Goal: Find specific page/section: Find specific page/section

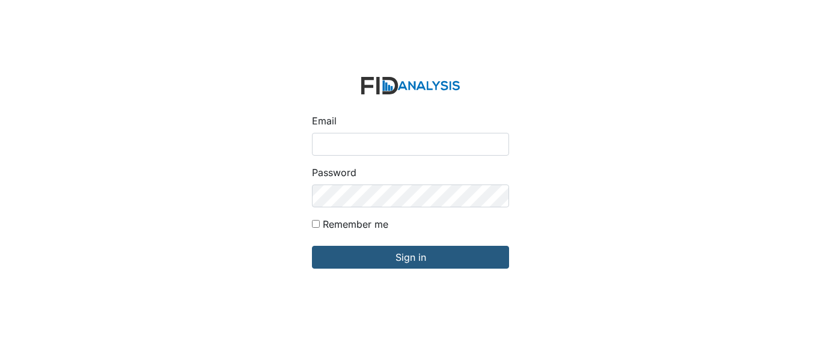
drag, startPoint x: 345, startPoint y: 141, endPoint x: 342, endPoint y: 148, distance: 7.8
click at [342, 148] on input "Email" at bounding box center [410, 144] width 197 height 23
type input "[EMAIL_ADDRESS][DOMAIN_NAME]"
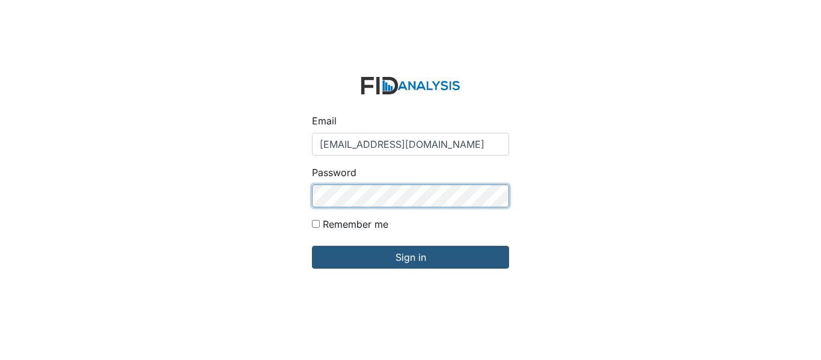
click at [312, 246] on input "Sign in" at bounding box center [410, 257] width 197 height 23
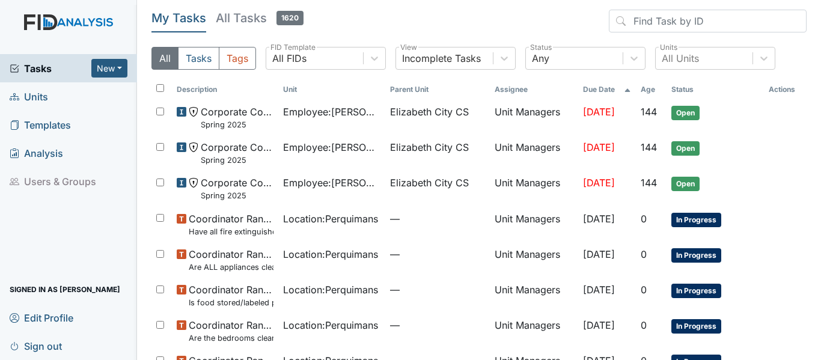
click at [35, 96] on span "Units" at bounding box center [29, 96] width 38 height 19
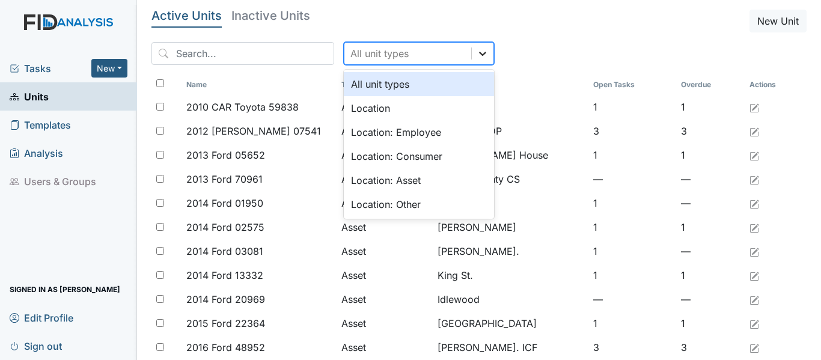
click at [477, 51] on icon at bounding box center [483, 53] width 12 height 12
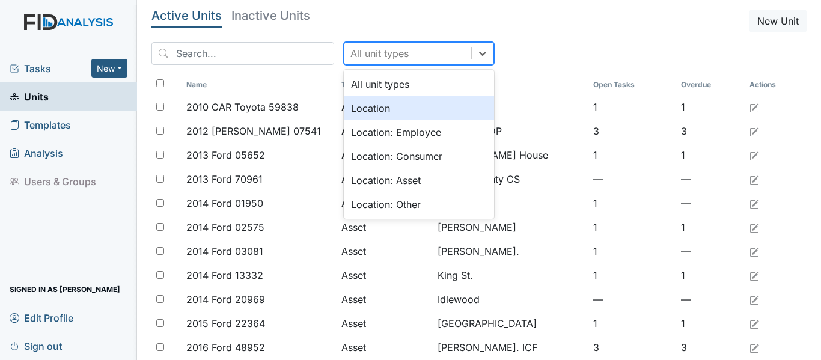
click at [376, 103] on div "Location" at bounding box center [419, 108] width 150 height 24
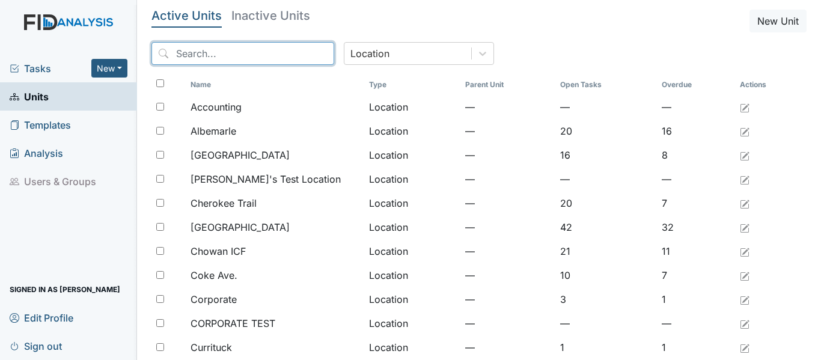
click at [201, 54] on input "search" at bounding box center [243, 53] width 183 height 23
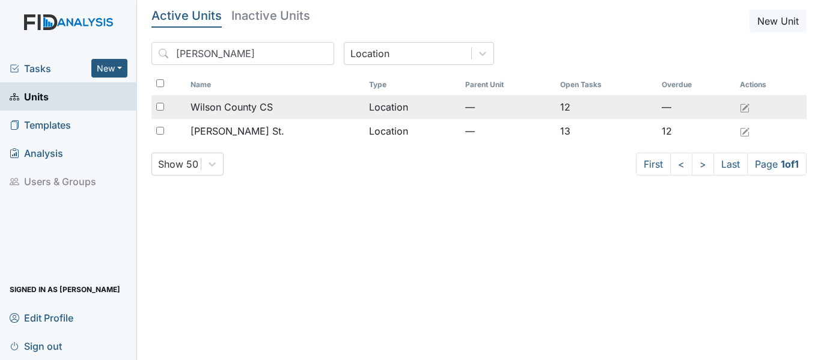
click at [239, 105] on span "Wilson County CS" at bounding box center [232, 107] width 82 height 14
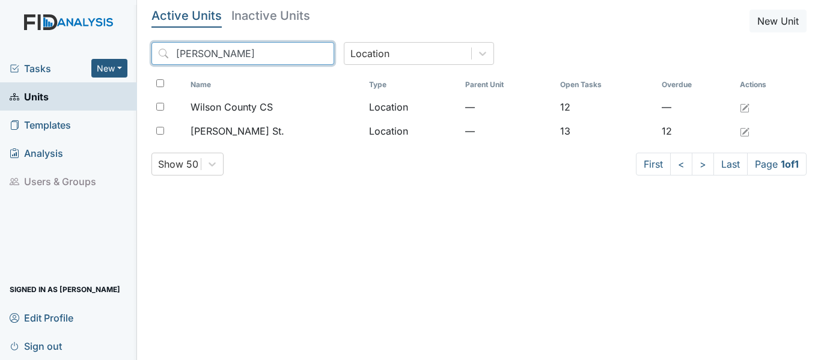
drag, startPoint x: 213, startPoint y: 55, endPoint x: 179, endPoint y: 55, distance: 34.9
click at [179, 55] on input "wilson" at bounding box center [243, 53] width 183 height 23
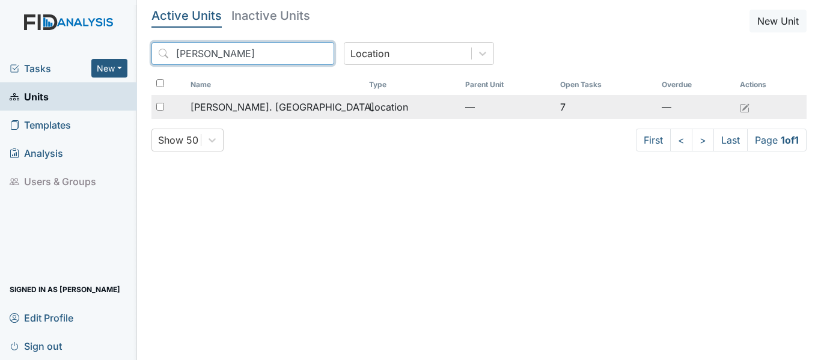
type input "wickham"
click at [261, 99] on td "Wickham Rd. Camden" at bounding box center [275, 107] width 179 height 24
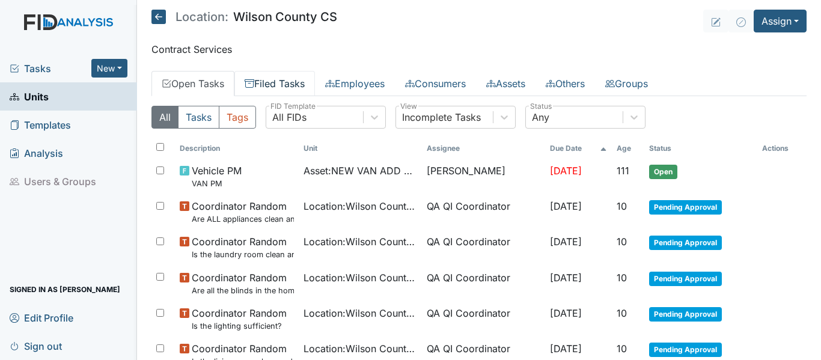
click at [288, 85] on link "Filed Tasks" at bounding box center [274, 83] width 81 height 25
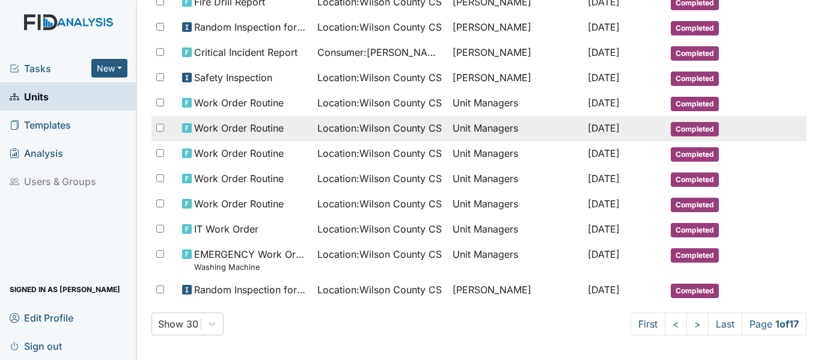
scroll to position [669, 0]
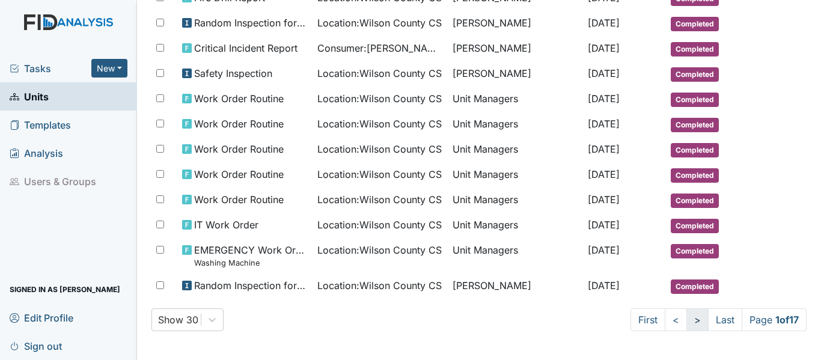
click at [688, 317] on link ">" at bounding box center [698, 319] width 22 height 23
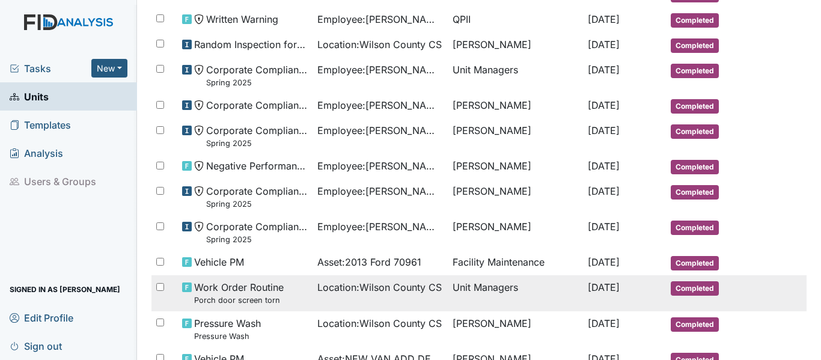
scroll to position [299, 0]
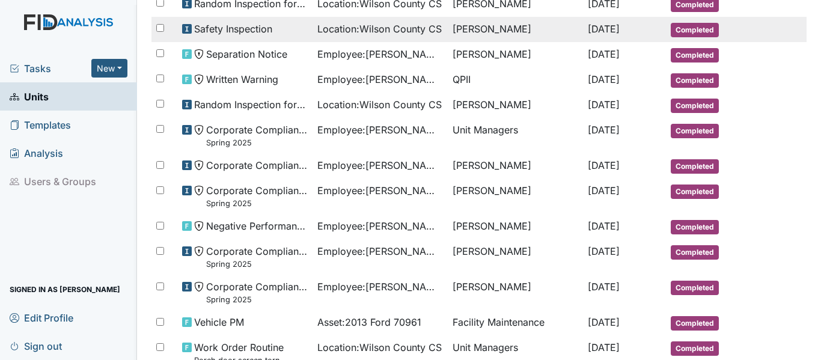
click at [209, 32] on span "Safety Inspection" at bounding box center [233, 29] width 78 height 14
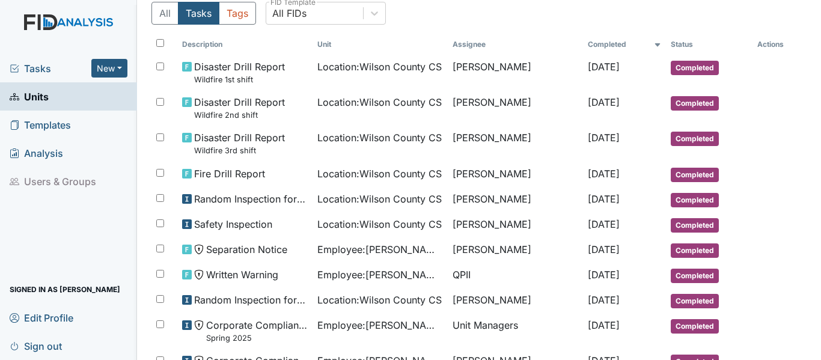
scroll to position [120, 0]
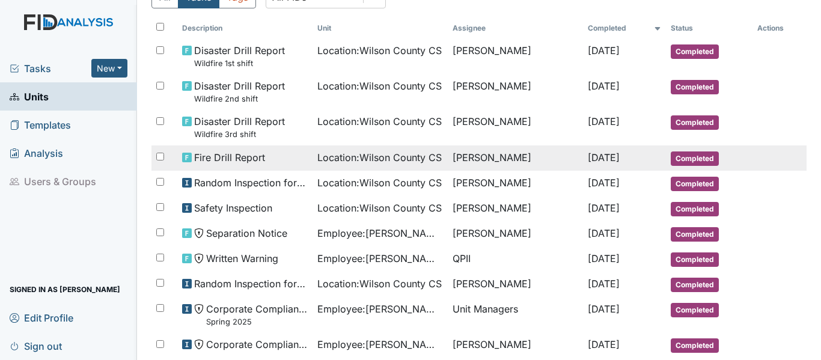
click at [248, 157] on span "Fire Drill Report" at bounding box center [229, 157] width 71 height 14
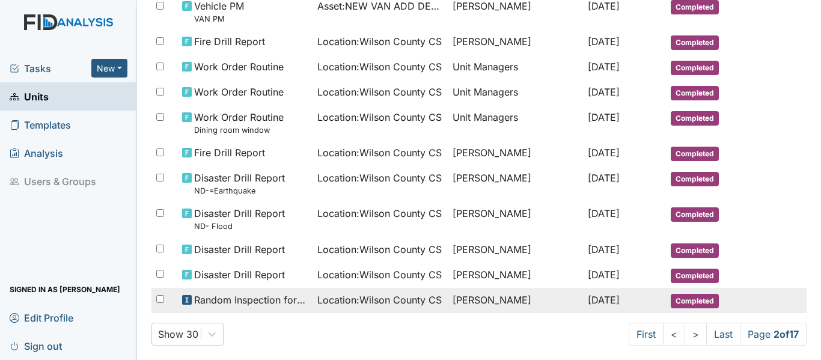
scroll to position [762, 0]
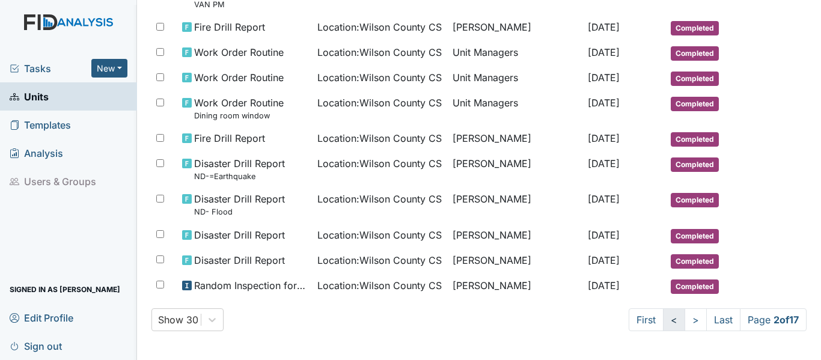
click at [663, 315] on link "<" at bounding box center [674, 319] width 22 height 23
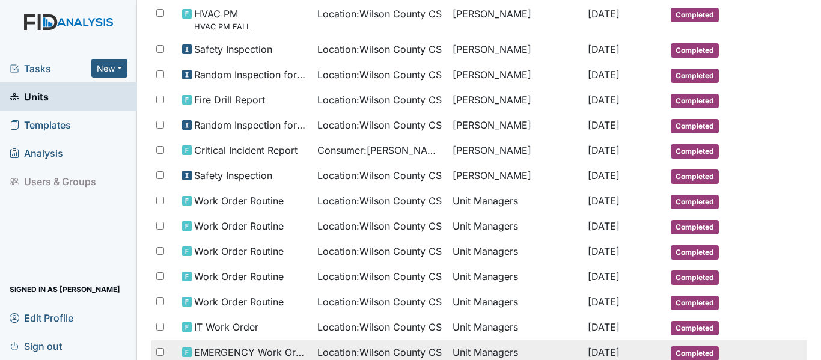
scroll to position [549, 0]
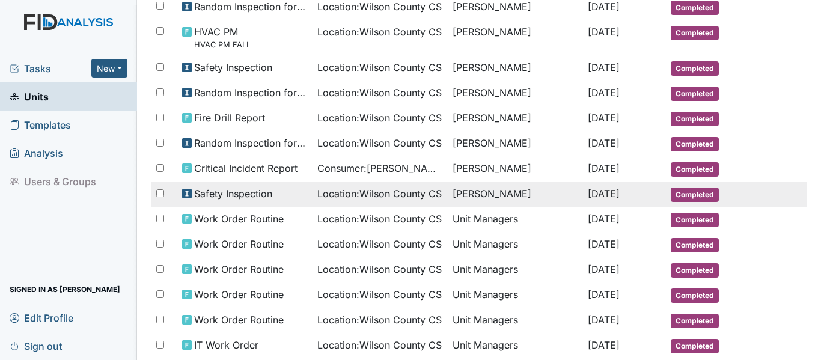
click at [257, 192] on span "Safety Inspection" at bounding box center [233, 193] width 78 height 14
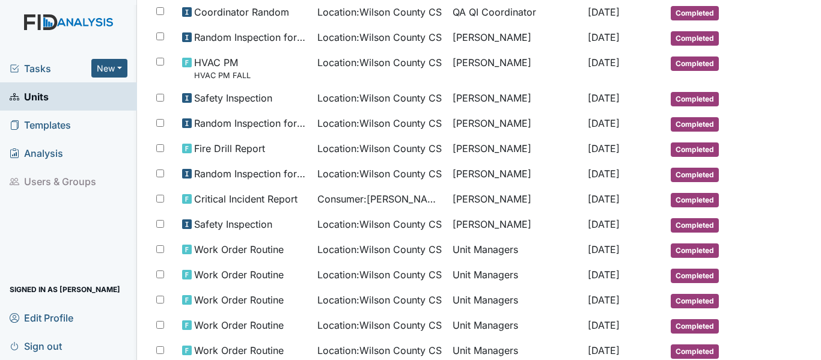
scroll to position [489, 0]
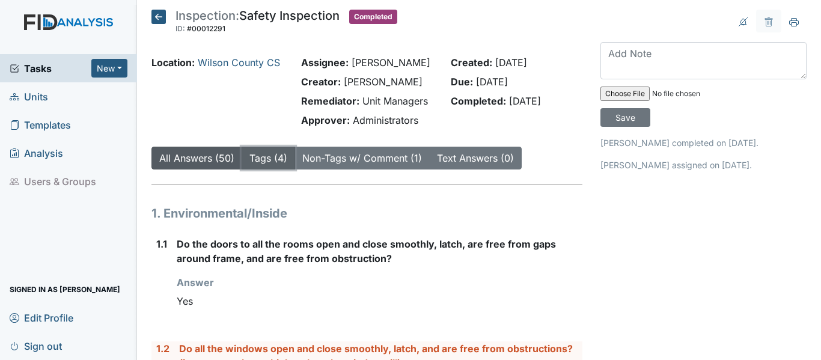
click at [258, 165] on button "Tags (4)" at bounding box center [269, 158] width 54 height 23
click at [257, 155] on link "Tags (4)" at bounding box center [268, 158] width 38 height 12
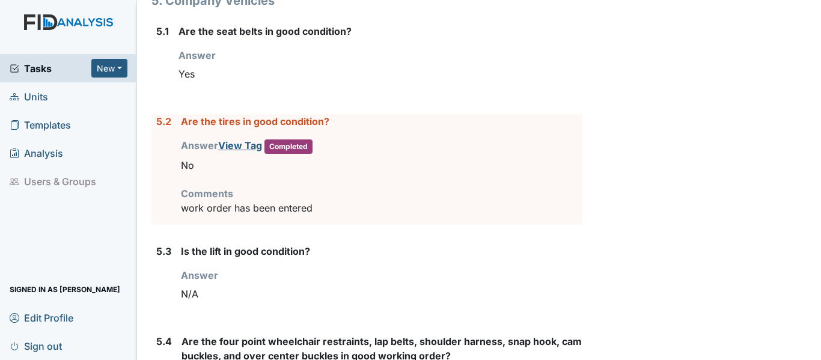
scroll to position [4689, 0]
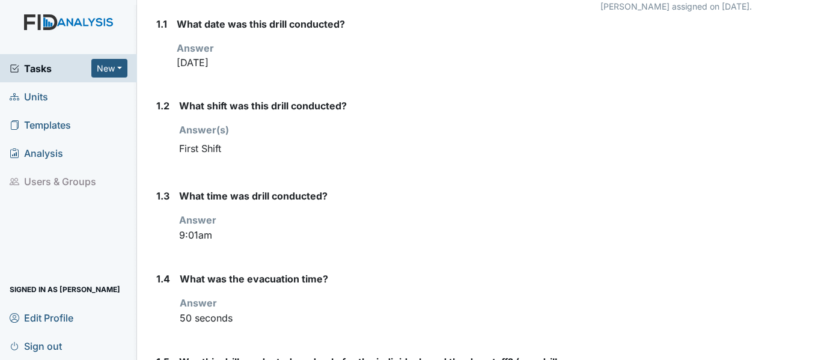
scroll to position [180, 0]
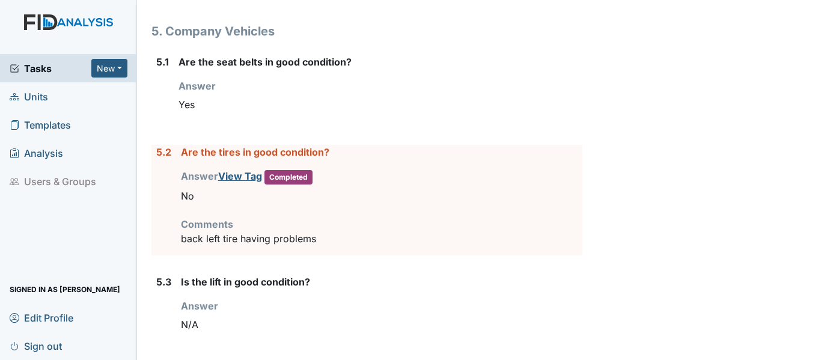
scroll to position [4449, 0]
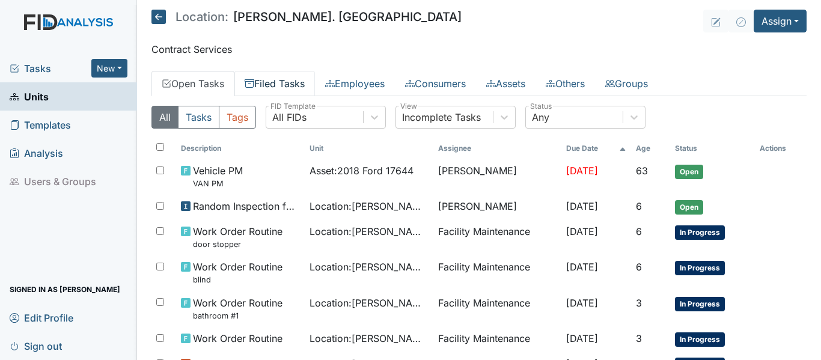
click at [277, 79] on link "Filed Tasks" at bounding box center [274, 83] width 81 height 25
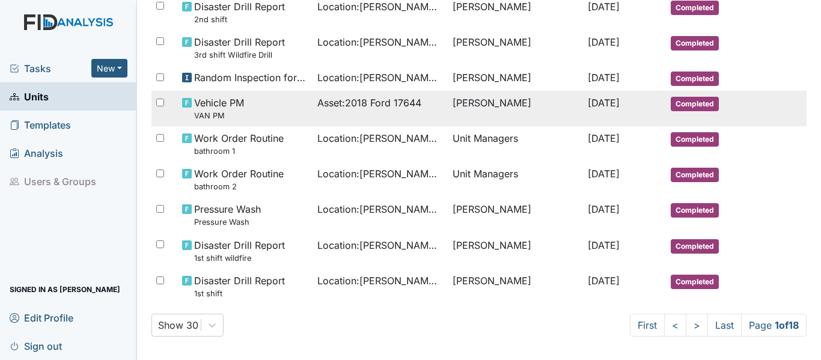
scroll to position [783, 0]
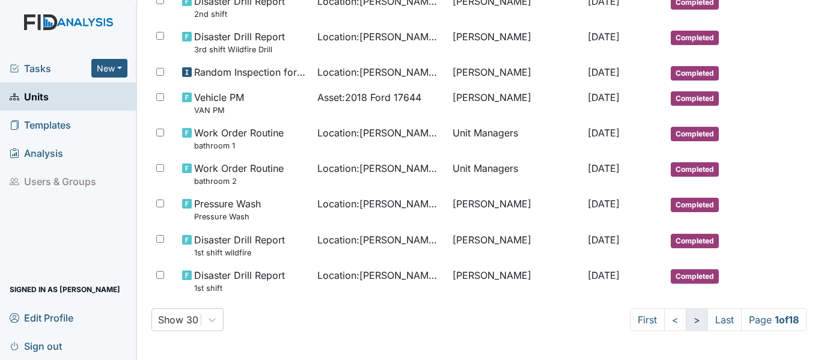
click at [687, 315] on link ">" at bounding box center [697, 319] width 22 height 23
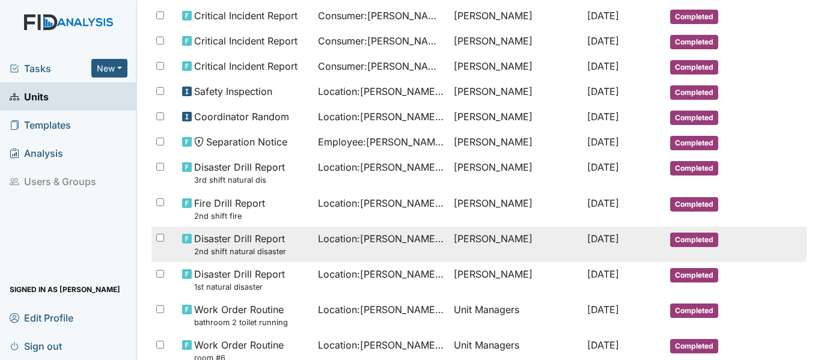
scroll to position [571, 0]
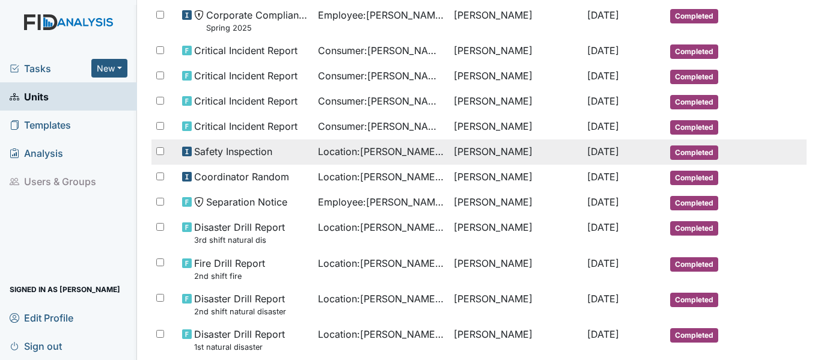
click at [241, 150] on span "Safety Inspection" at bounding box center [233, 151] width 78 height 14
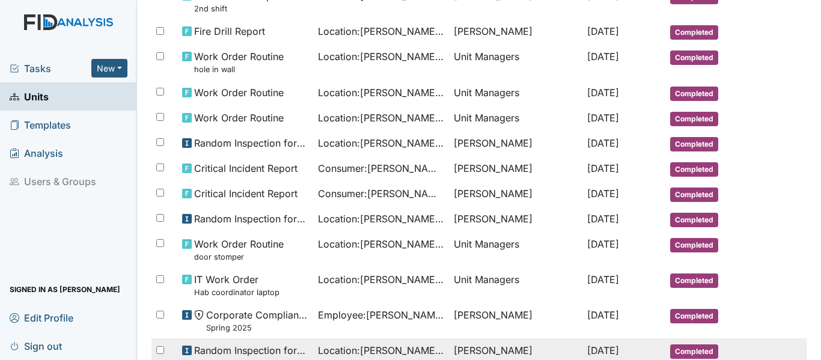
scroll to position [150, 0]
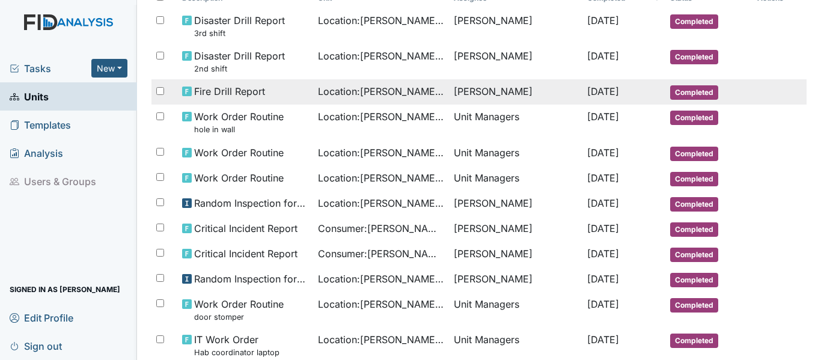
click at [213, 84] on span "Fire Drill Report" at bounding box center [229, 91] width 71 height 14
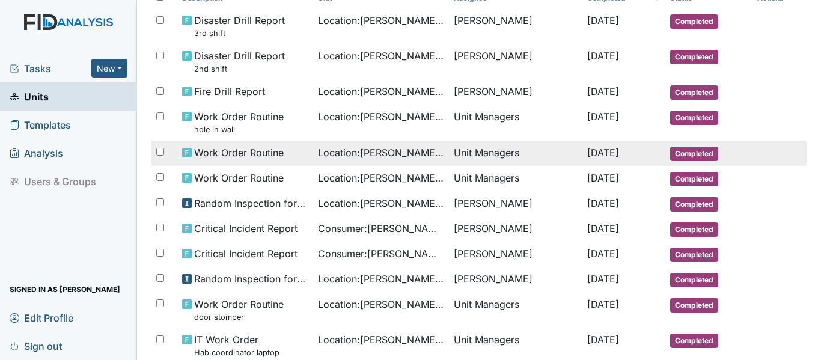
scroll to position [90, 0]
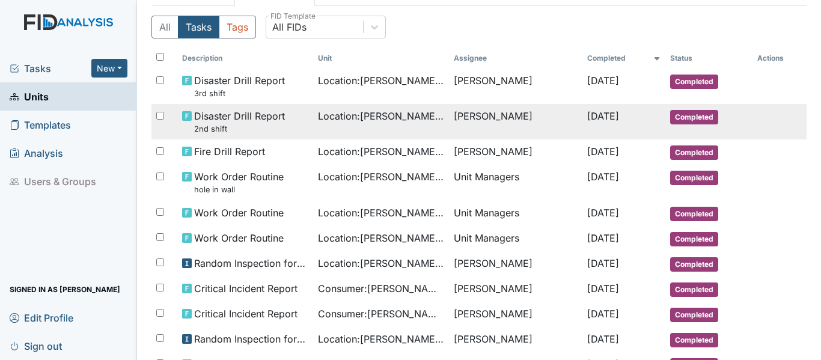
click at [259, 124] on small "2nd shift" at bounding box center [239, 128] width 91 height 11
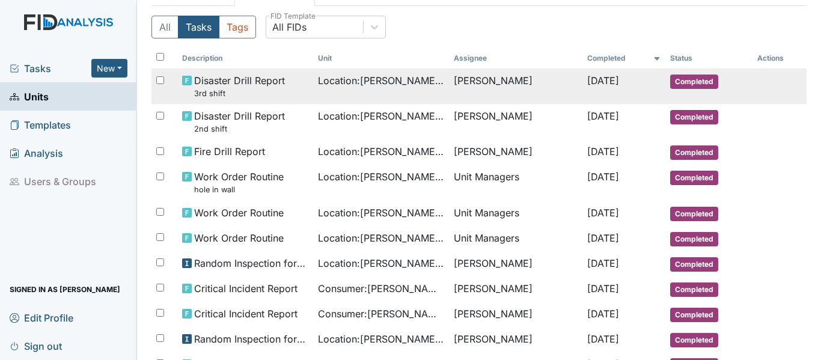
click at [233, 95] on small "3rd shift" at bounding box center [239, 93] width 91 height 11
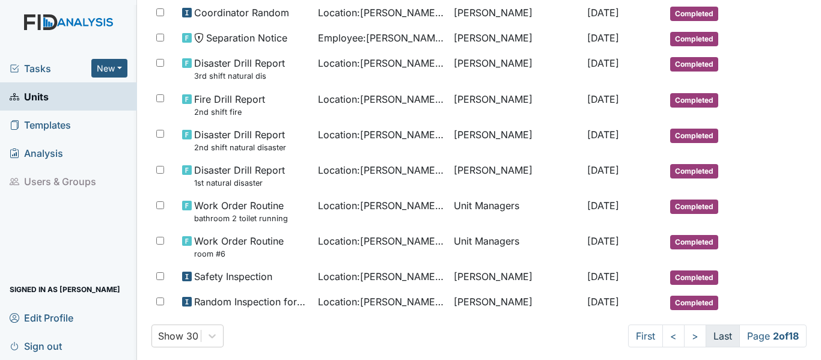
scroll to position [752, 0]
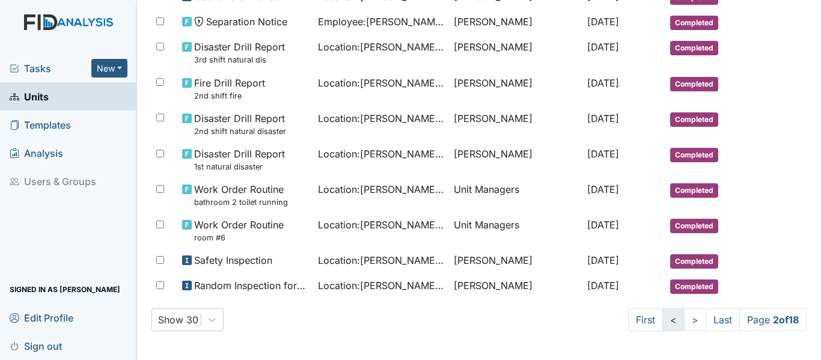
click at [663, 319] on link "<" at bounding box center [674, 319] width 22 height 23
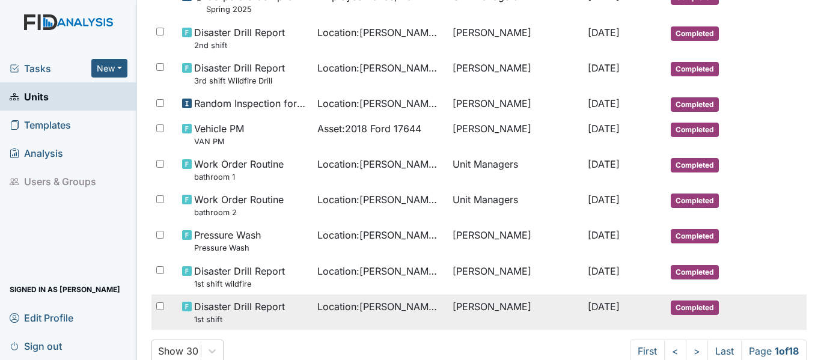
click at [260, 313] on span "Disaster Drill Report 1st shift" at bounding box center [239, 312] width 91 height 26
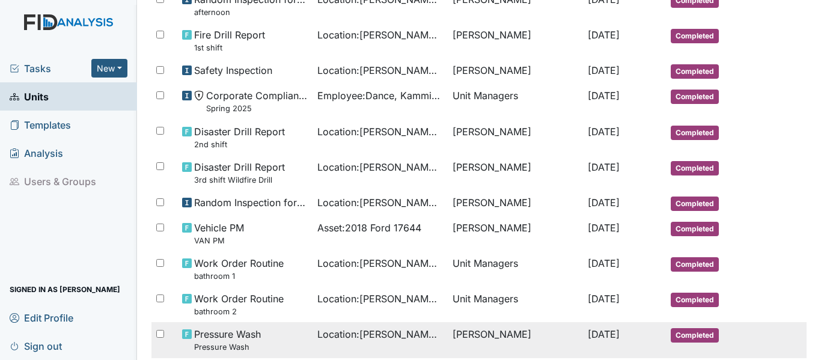
scroll to position [631, 0]
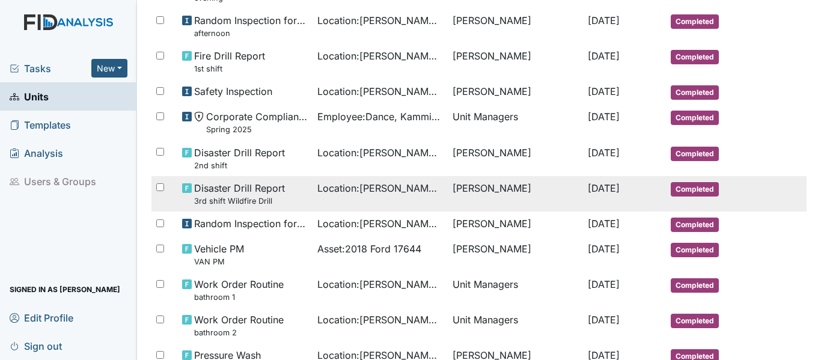
click at [251, 195] on small "3rd shift Wildfire Drill" at bounding box center [239, 200] width 91 height 11
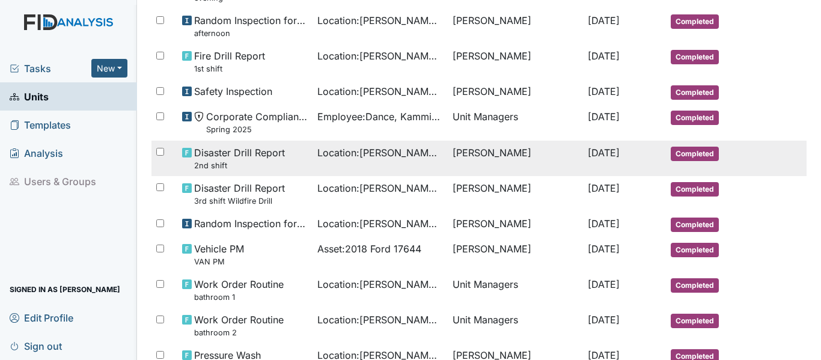
click at [238, 154] on span "Disaster Drill Report 2nd shift" at bounding box center [239, 158] width 91 height 26
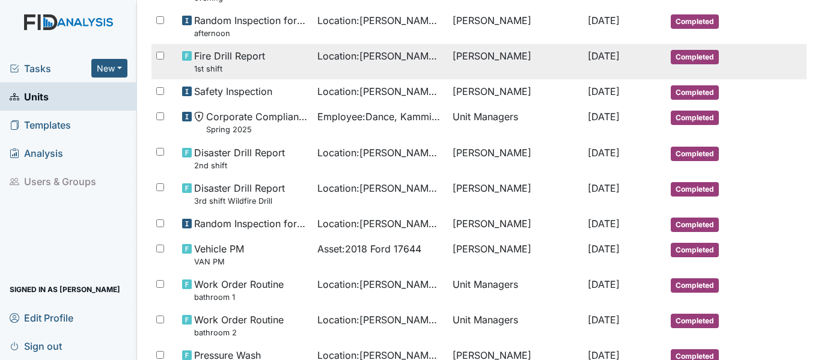
click at [230, 58] on span "Fire Drill Report 1st shift" at bounding box center [229, 62] width 71 height 26
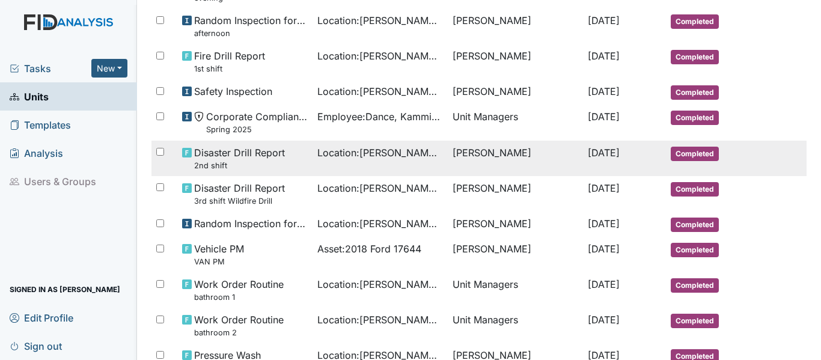
scroll to position [571, 0]
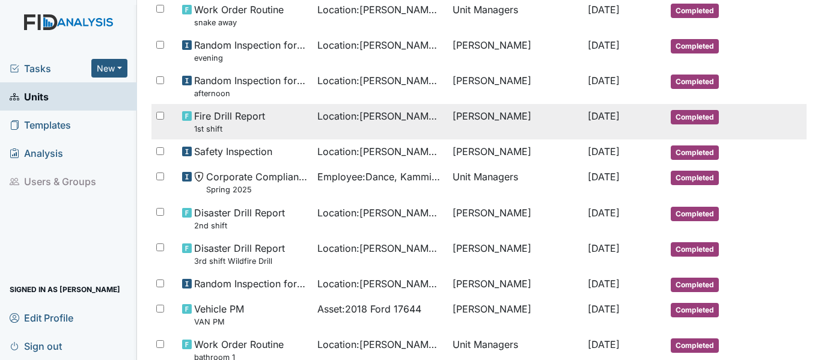
click at [219, 120] on span "Fire Drill Report 1st shift" at bounding box center [229, 122] width 71 height 26
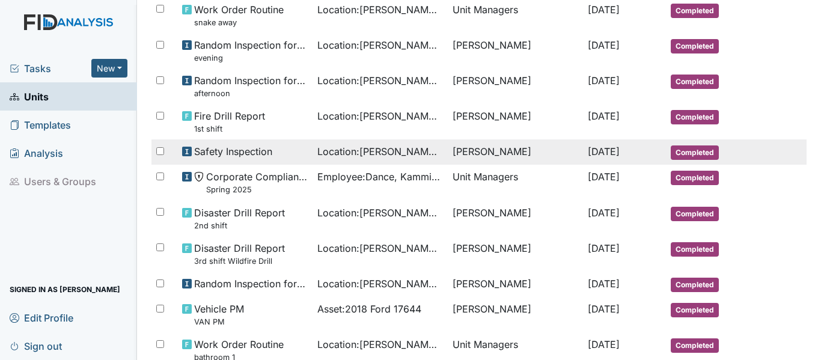
click at [271, 154] on span "Safety Inspection" at bounding box center [233, 151] width 78 height 14
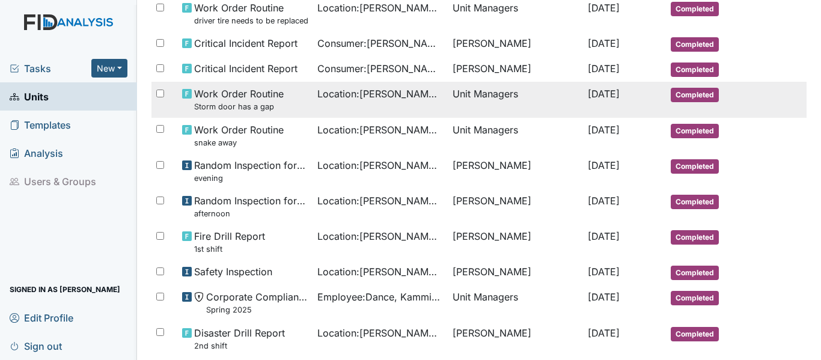
scroll to position [391, 0]
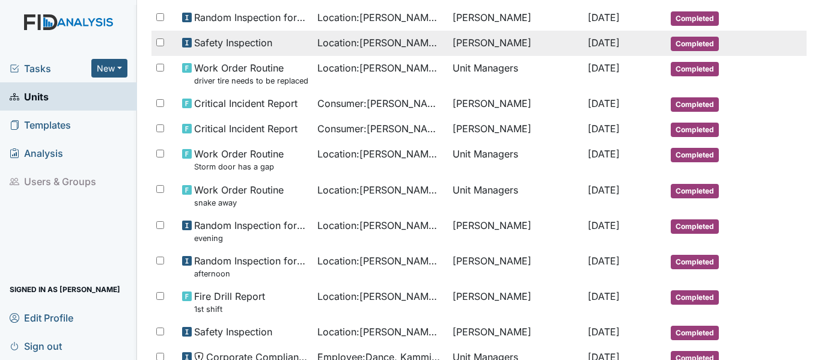
click at [213, 47] on span "Safety Inspection" at bounding box center [233, 42] width 78 height 14
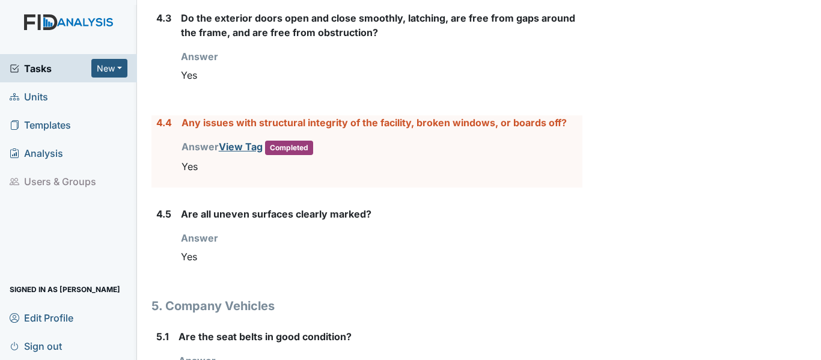
scroll to position [4208, 0]
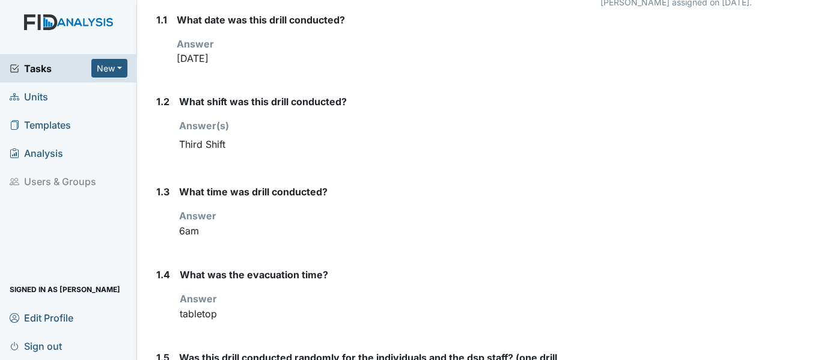
scroll to position [180, 0]
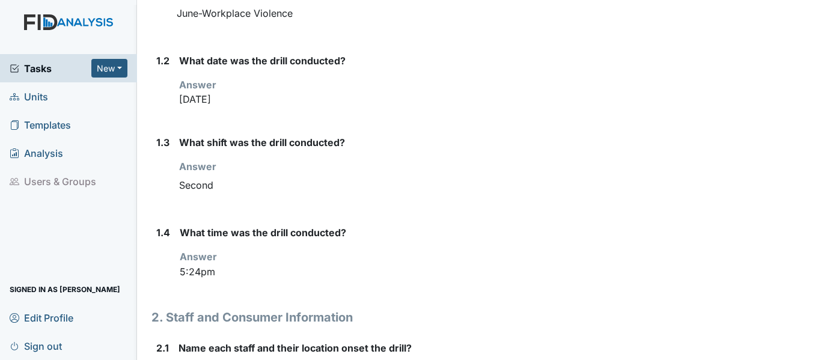
scroll to position [240, 0]
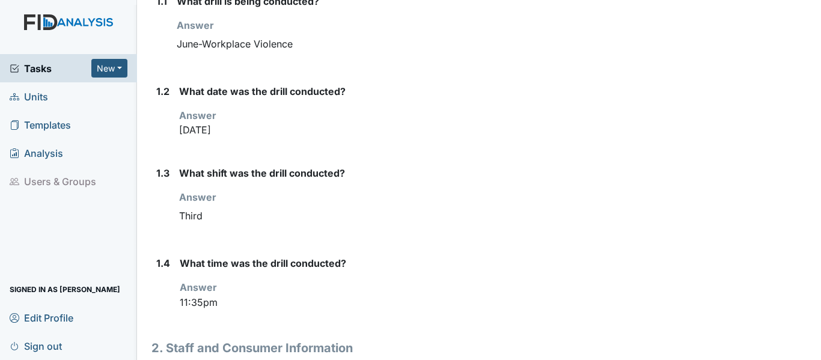
scroll to position [240, 0]
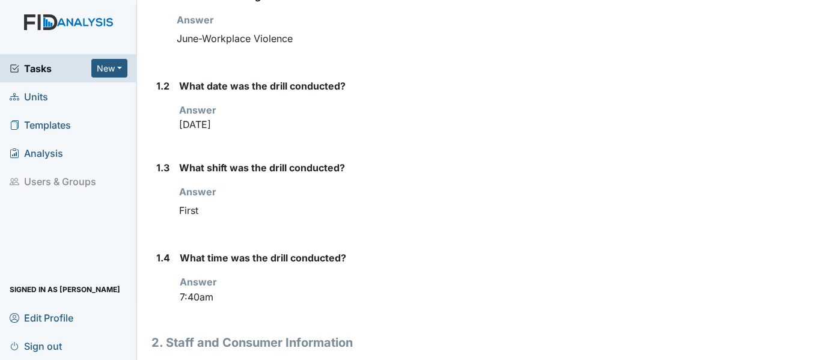
scroll to position [240, 0]
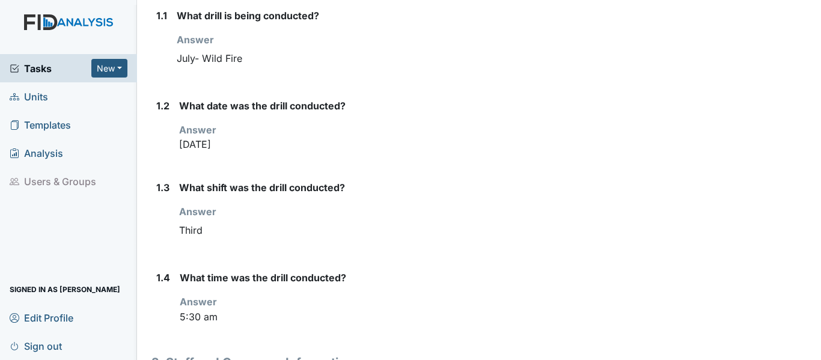
scroll to position [240, 0]
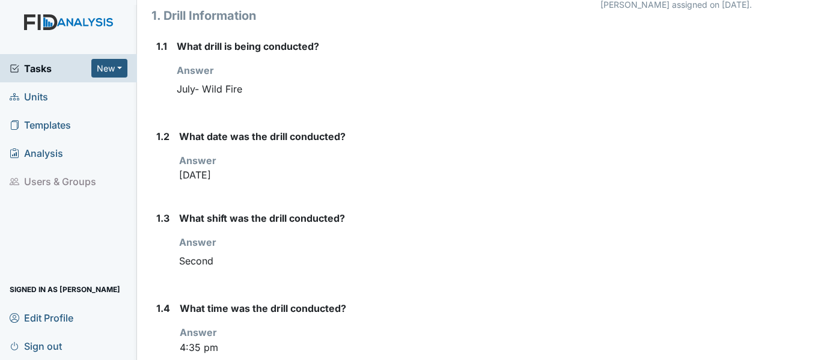
scroll to position [180, 0]
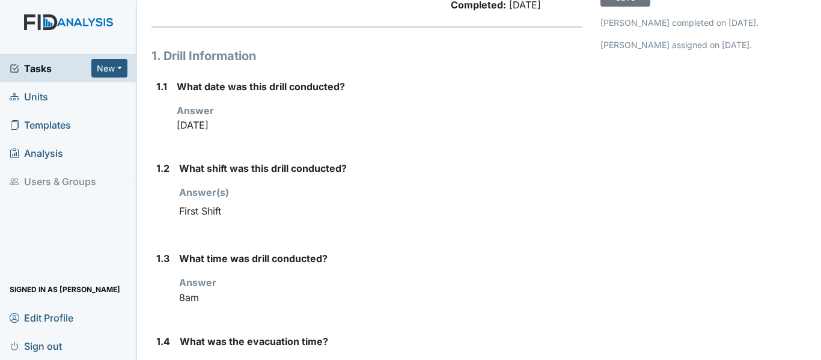
scroll to position [180, 0]
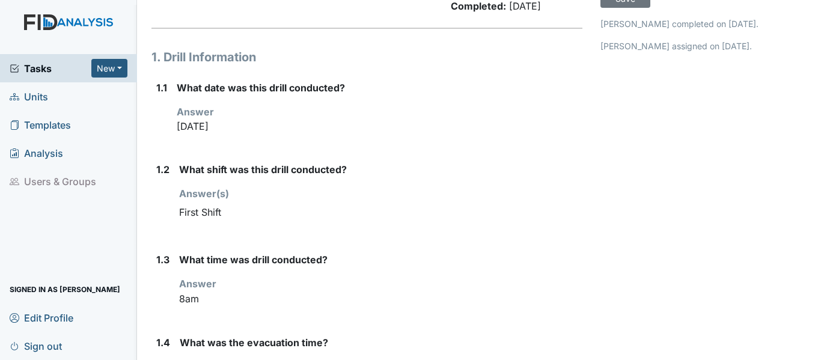
scroll to position [120, 0]
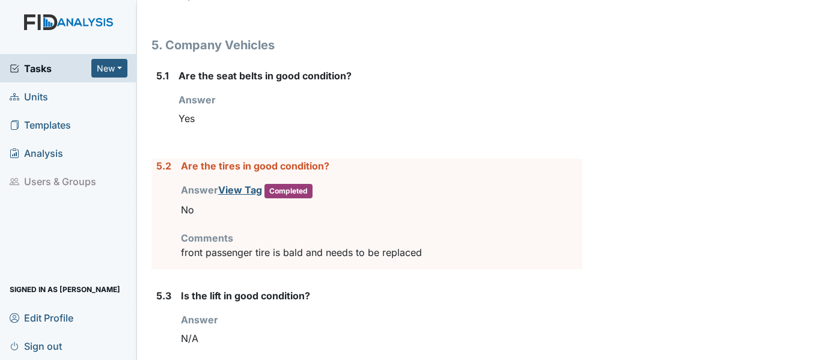
scroll to position [4689, 0]
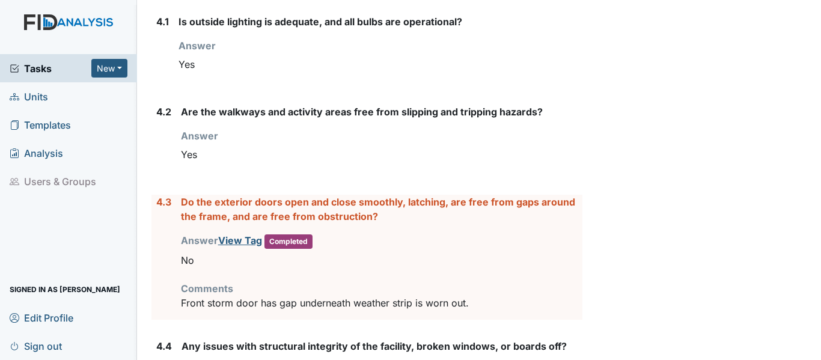
scroll to position [4088, 0]
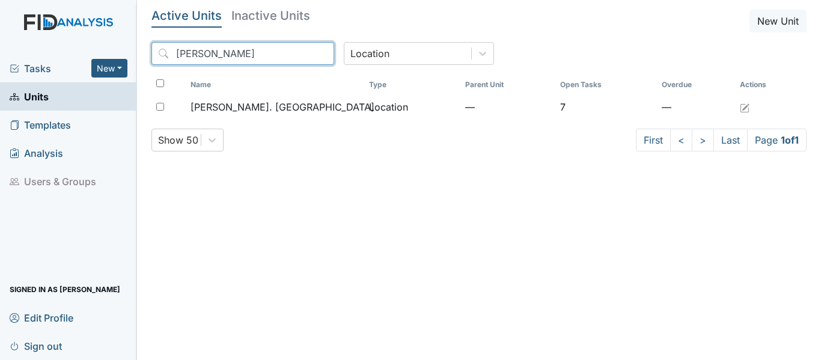
drag, startPoint x: 224, startPoint y: 49, endPoint x: 159, endPoint y: 58, distance: 65.5
click at [159, 58] on input "[PERSON_NAME]" at bounding box center [243, 53] width 183 height 23
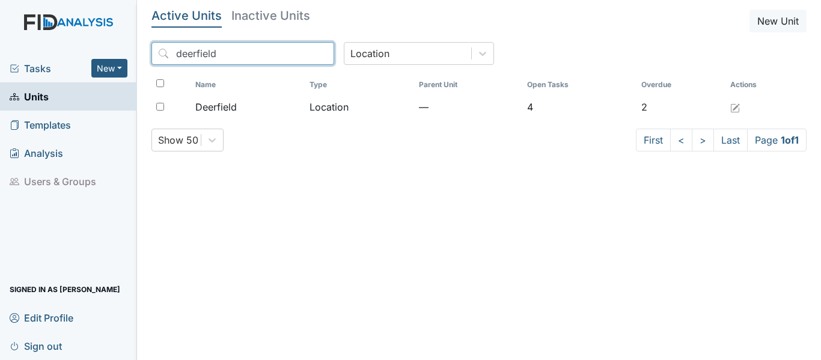
type input "deerfield"
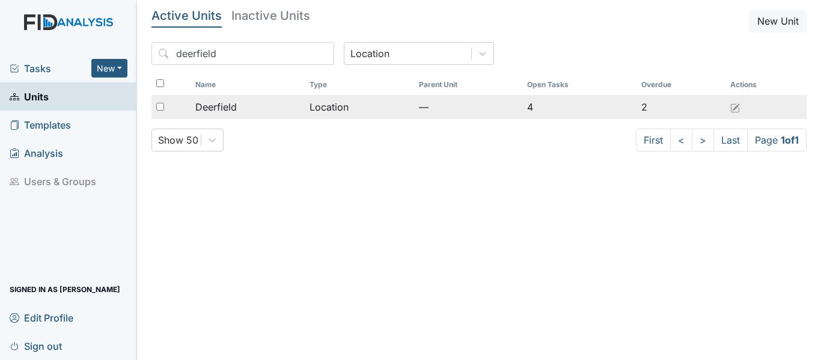
click at [223, 101] on span "Deerfield" at bounding box center [215, 107] width 41 height 14
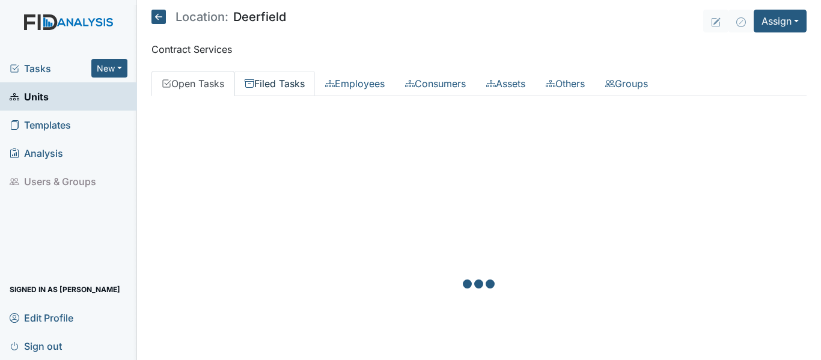
click at [279, 76] on link "Filed Tasks" at bounding box center [274, 83] width 81 height 25
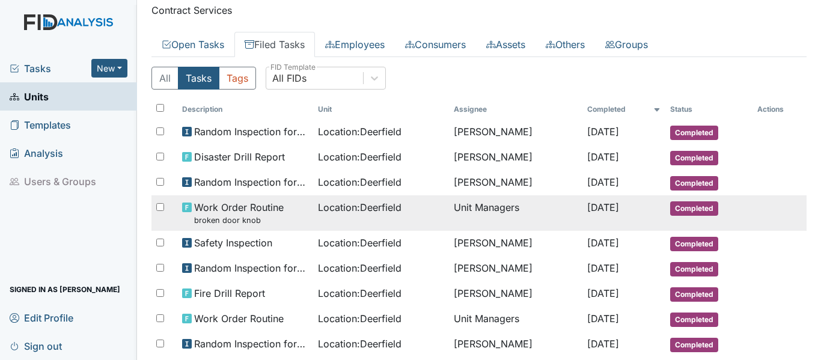
scroll to position [60, 0]
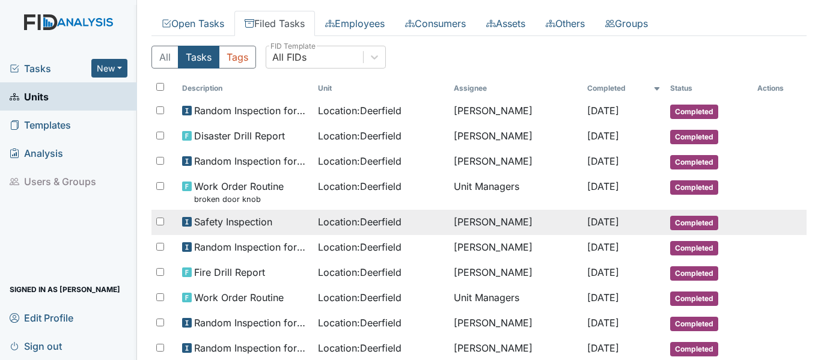
click at [237, 219] on span "Safety Inspection" at bounding box center [233, 222] width 78 height 14
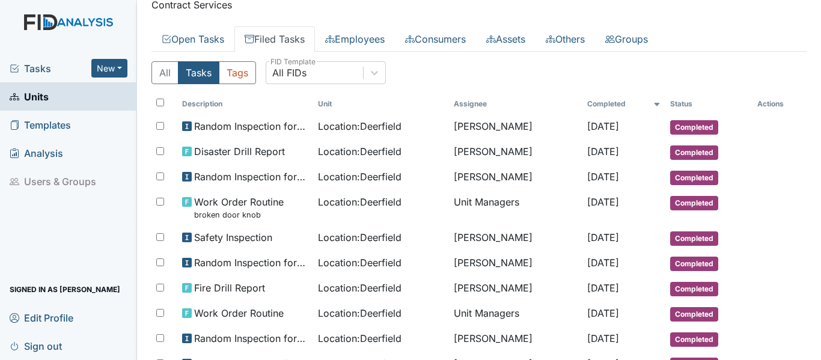
scroll to position [0, 0]
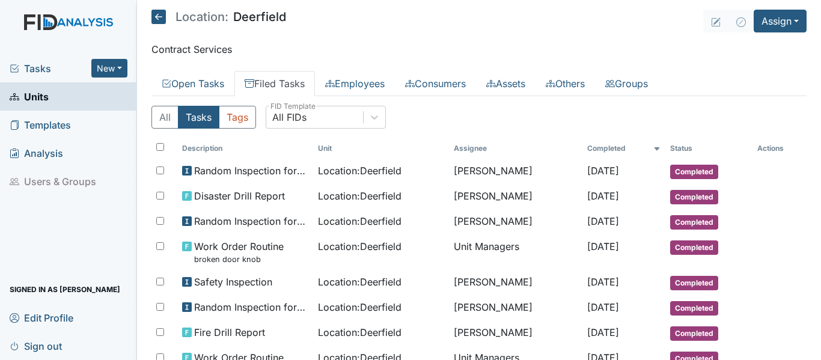
click at [153, 17] on icon at bounding box center [159, 17] width 14 height 14
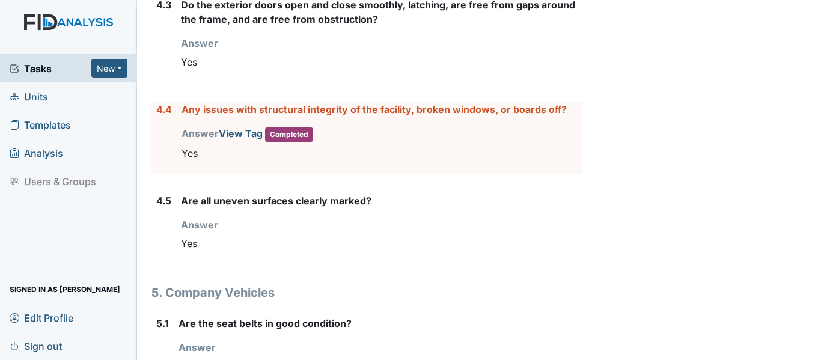
scroll to position [4269, 0]
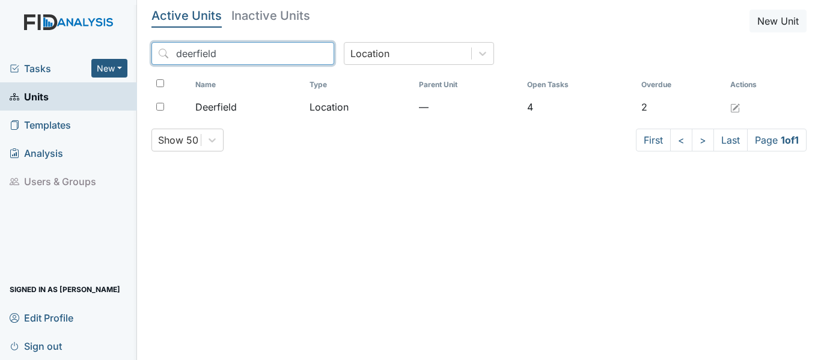
click at [300, 55] on input "deerfield" at bounding box center [243, 53] width 183 height 23
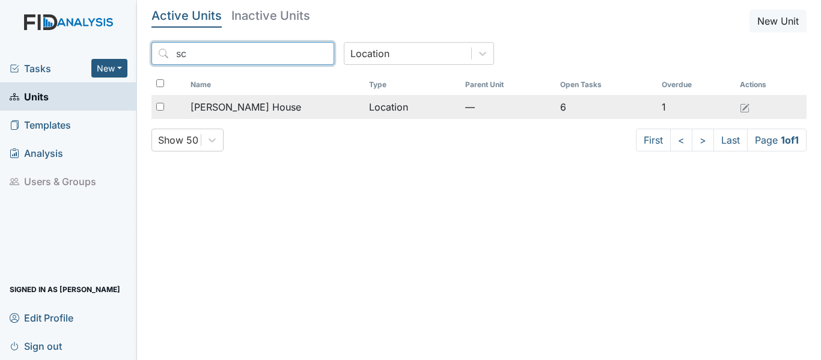
type input "sc"
click at [223, 110] on span "[PERSON_NAME] House" at bounding box center [246, 107] width 111 height 14
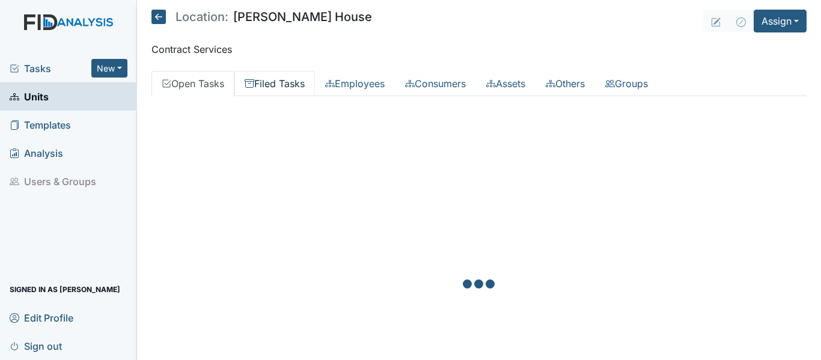
click at [272, 78] on link "Filed Tasks" at bounding box center [274, 83] width 81 height 25
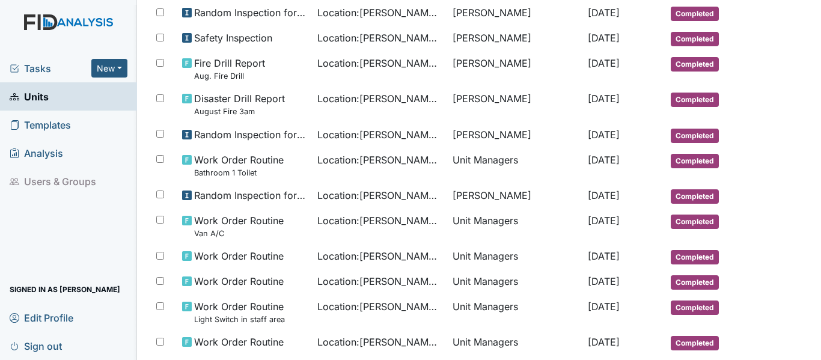
scroll to position [752, 0]
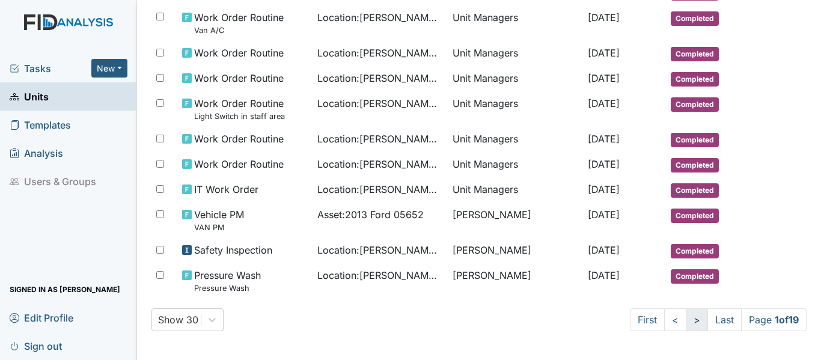
click at [686, 316] on link ">" at bounding box center [697, 319] width 22 height 23
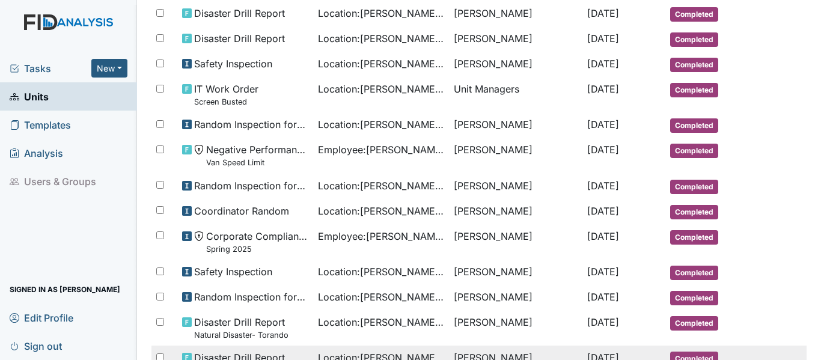
scroll to position [249, 0]
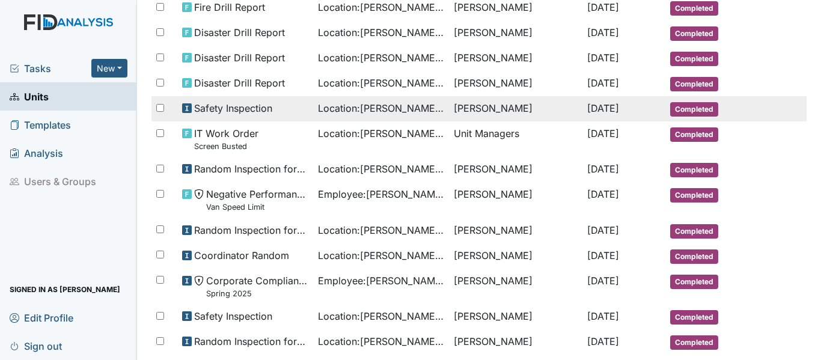
click at [213, 102] on span "Safety Inspection" at bounding box center [233, 108] width 78 height 14
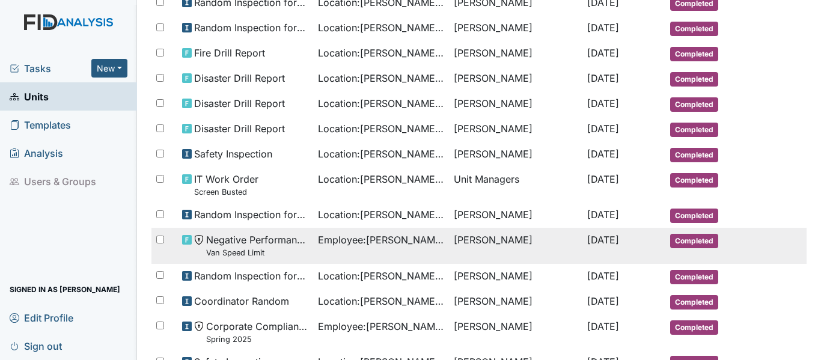
scroll to position [189, 0]
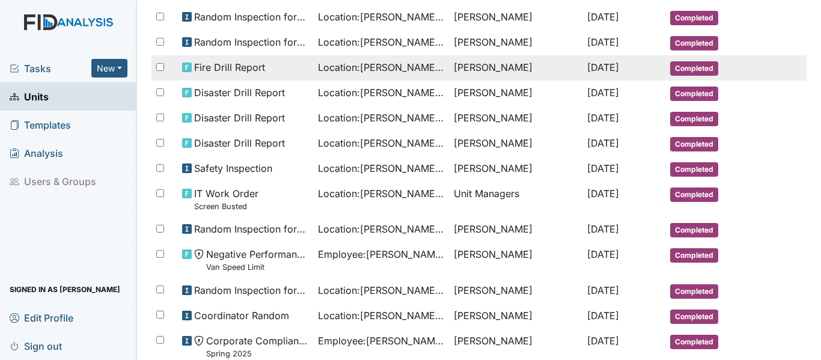
click at [245, 72] on span "Fire Drill Report" at bounding box center [229, 67] width 71 height 14
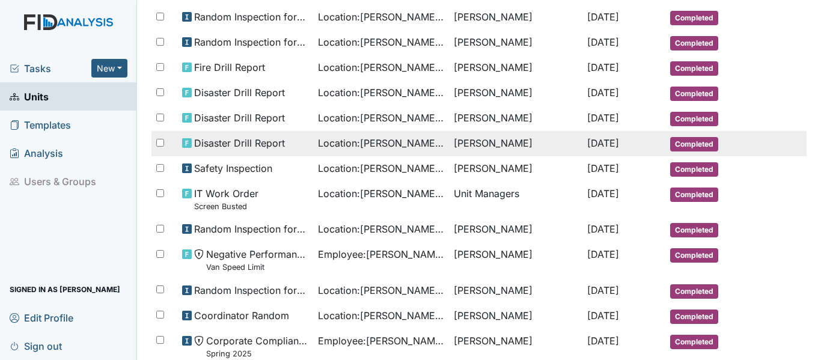
click at [225, 136] on span "Disaster Drill Report" at bounding box center [239, 143] width 91 height 14
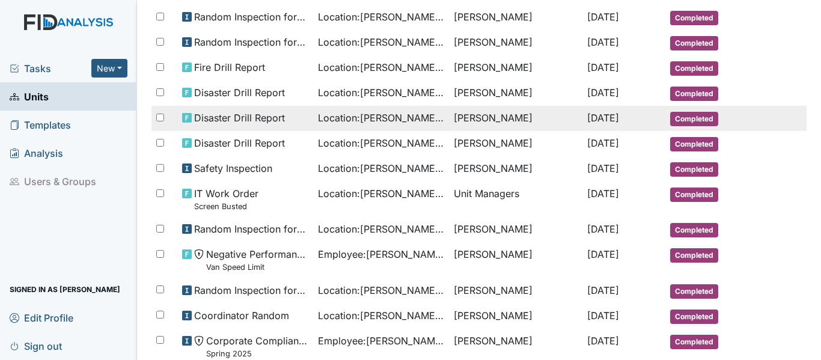
click at [227, 122] on span "Disaster Drill Report" at bounding box center [239, 118] width 91 height 14
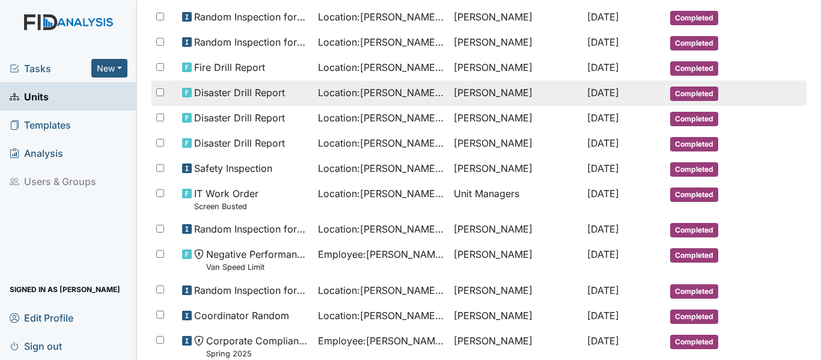
click at [227, 96] on span "Disaster Drill Report" at bounding box center [239, 92] width 91 height 14
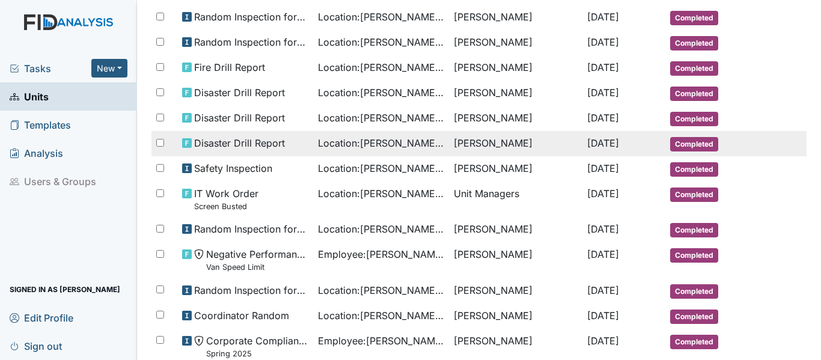
click at [213, 144] on span "Disaster Drill Report" at bounding box center [239, 143] width 91 height 14
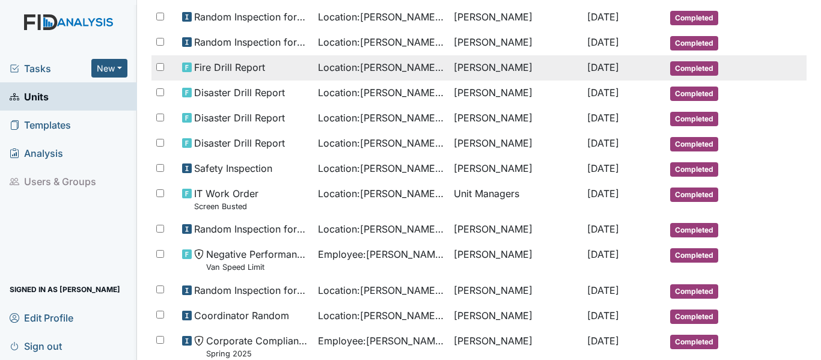
click at [224, 64] on span "Fire Drill Report" at bounding box center [229, 67] width 71 height 14
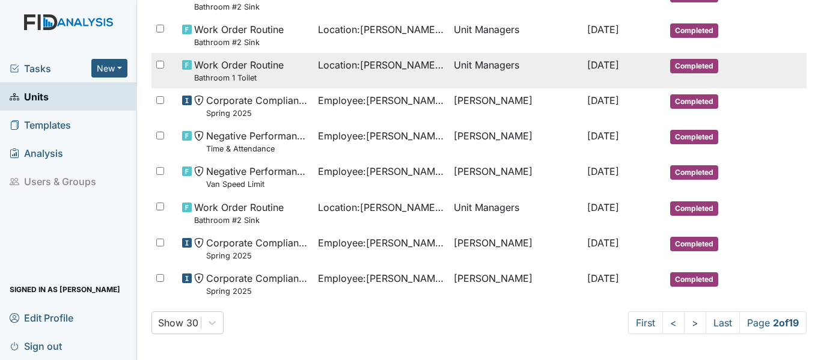
scroll to position [791, 0]
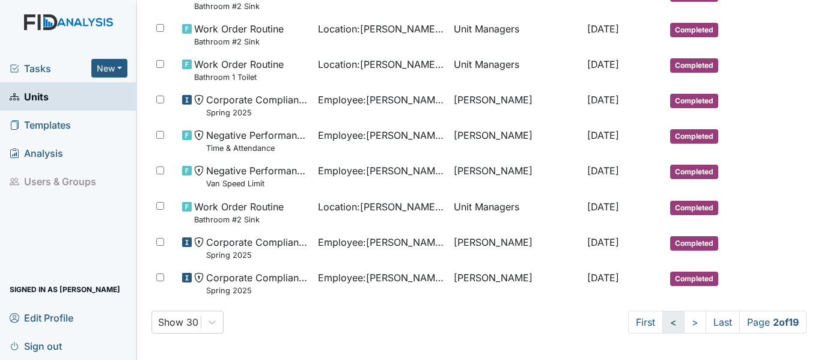
click at [663, 322] on link "<" at bounding box center [674, 322] width 22 height 23
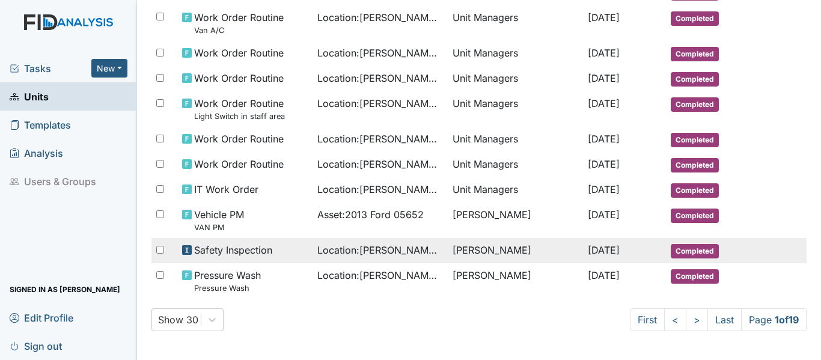
click at [212, 245] on span "Safety Inspection" at bounding box center [233, 250] width 78 height 14
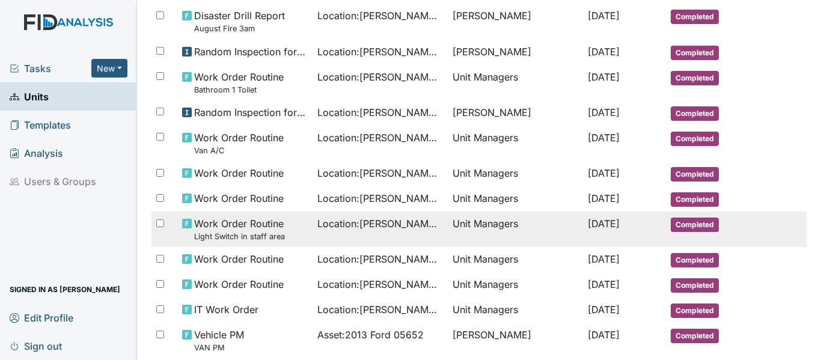
scroll to position [571, 0]
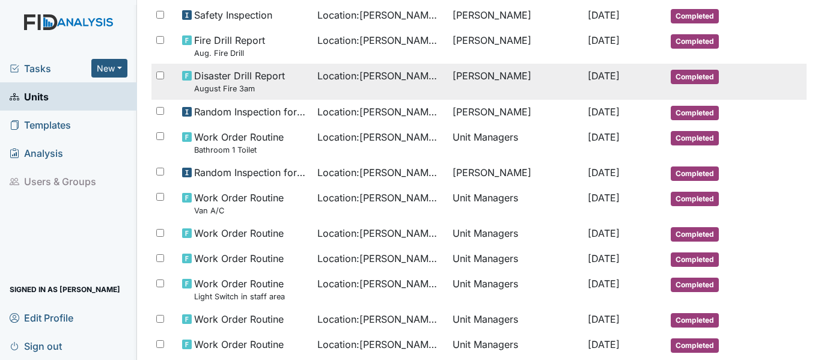
click at [214, 79] on span "Disaster Drill Report August Fire 3am" at bounding box center [239, 82] width 91 height 26
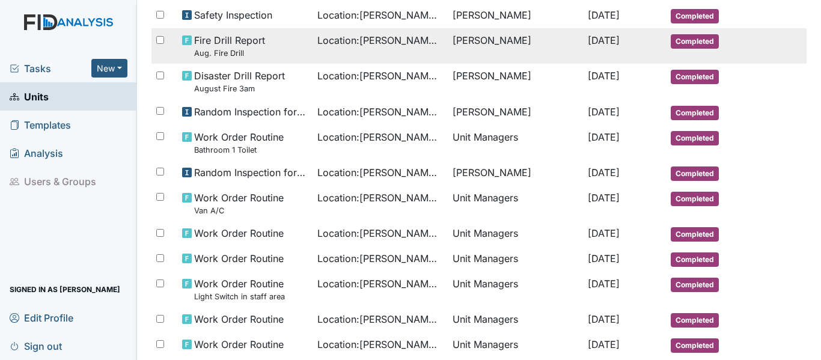
click at [201, 45] on span "Fire Drill Report Aug. Fire Drill" at bounding box center [229, 46] width 71 height 26
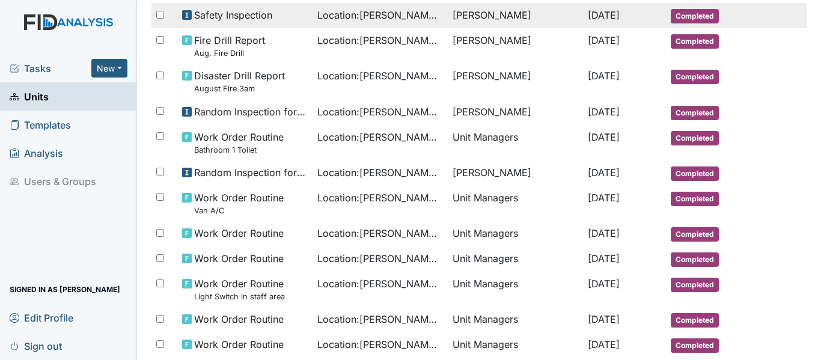
click at [201, 11] on span "Safety Inspection" at bounding box center [233, 15] width 78 height 14
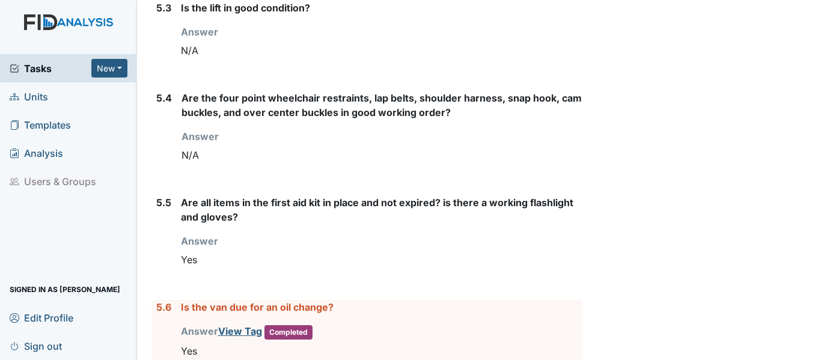
scroll to position [5025, 0]
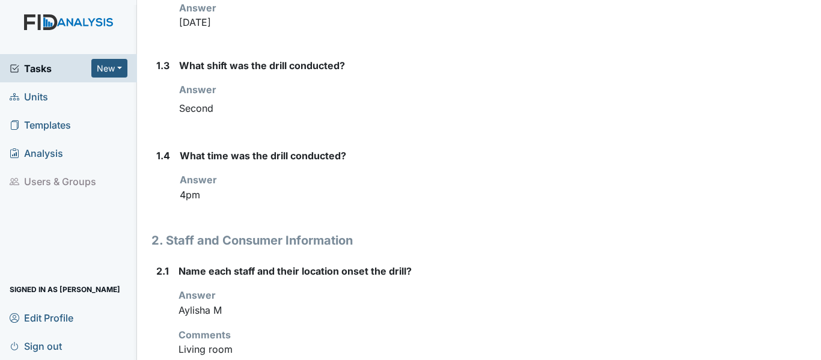
scroll to position [361, 0]
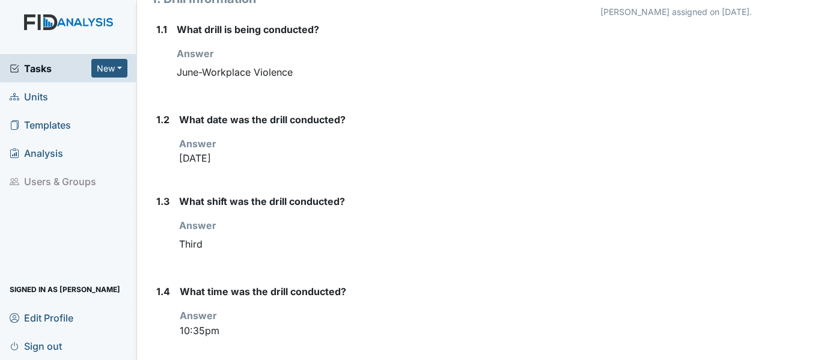
scroll to position [180, 0]
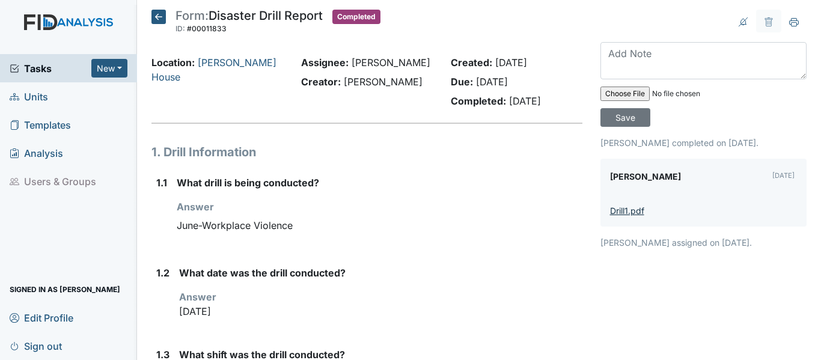
click at [629, 209] on link "Drill1.pdf" at bounding box center [627, 211] width 34 height 10
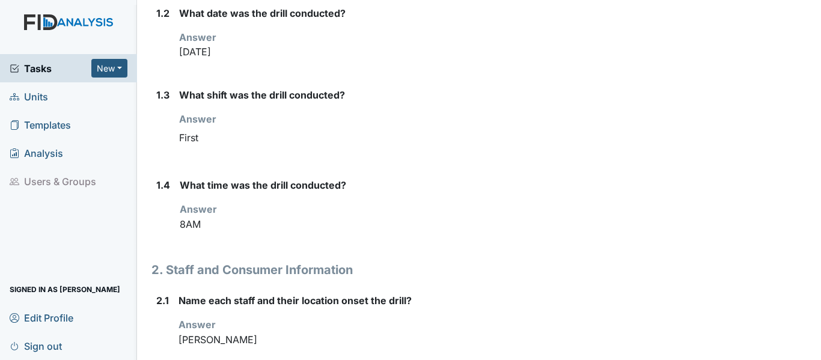
scroll to position [301, 0]
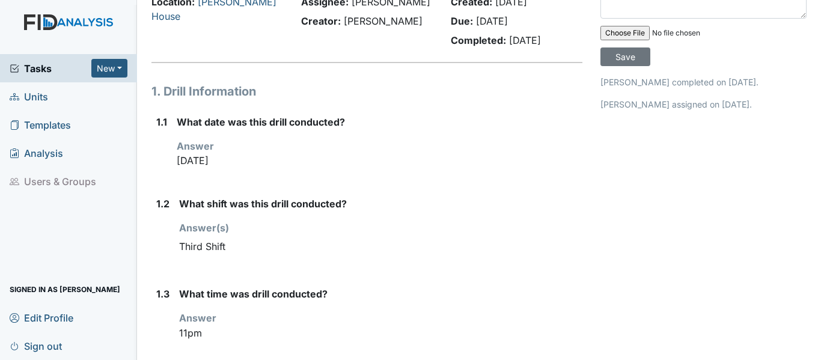
scroll to position [60, 0]
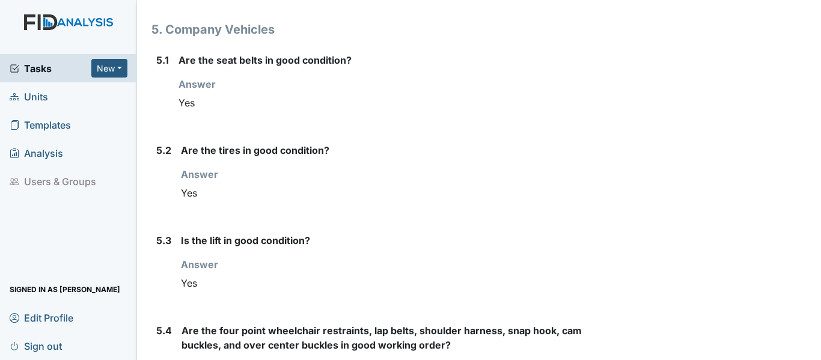
scroll to position [4948, 0]
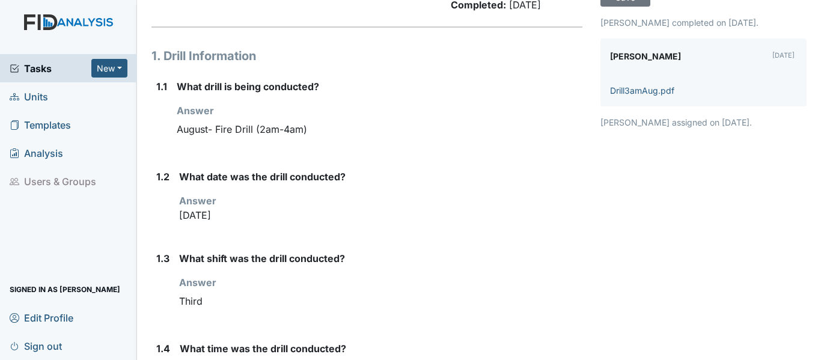
scroll to position [180, 0]
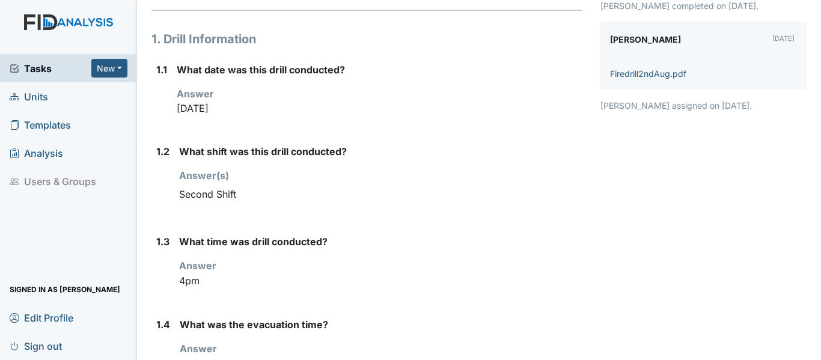
scroll to position [180, 0]
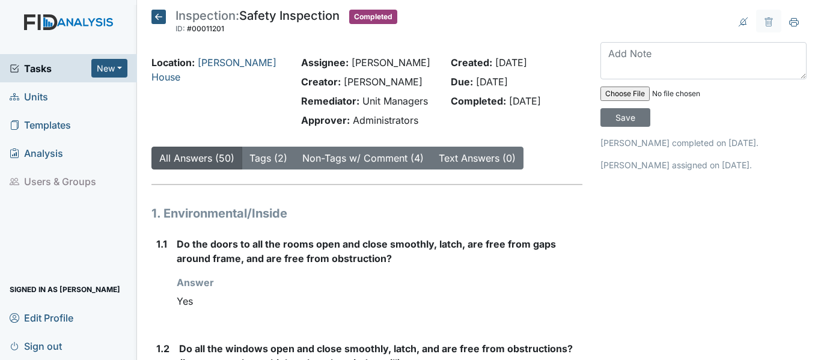
click at [161, 14] on icon at bounding box center [159, 17] width 14 height 14
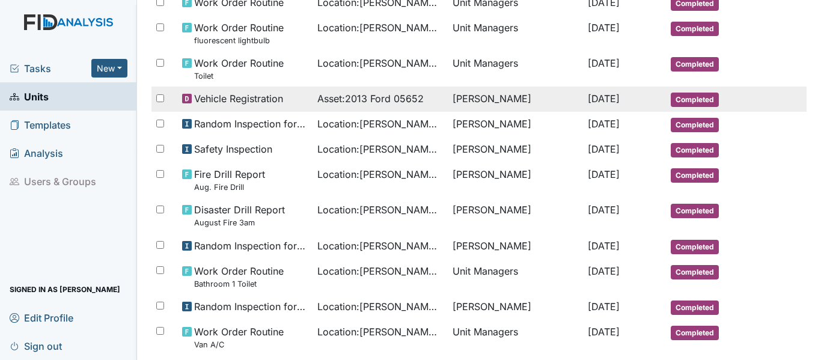
scroll to position [481, 0]
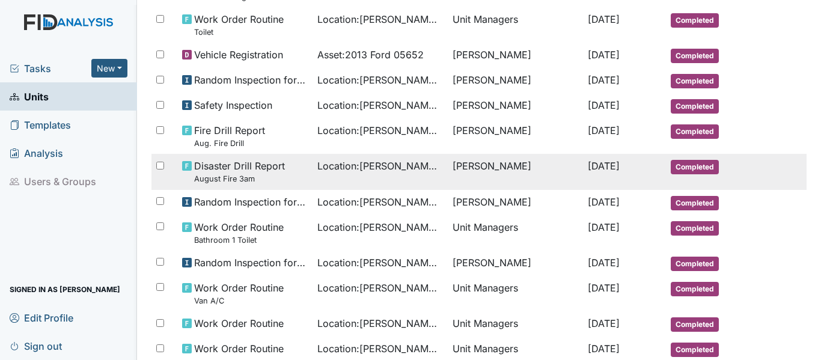
click at [219, 174] on small "August Fire 3am" at bounding box center [239, 178] width 91 height 11
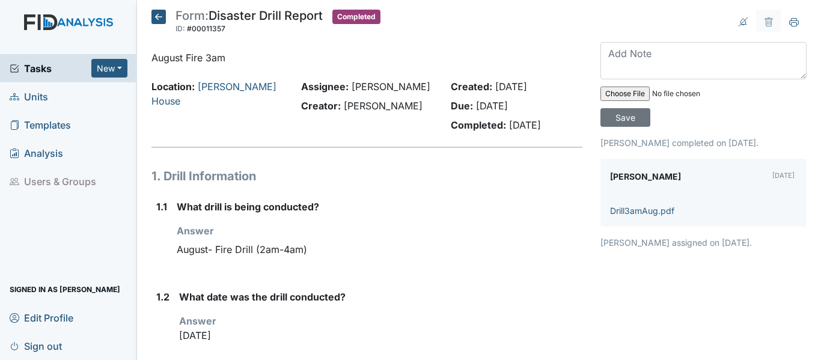
click at [164, 13] on icon at bounding box center [159, 17] width 14 height 14
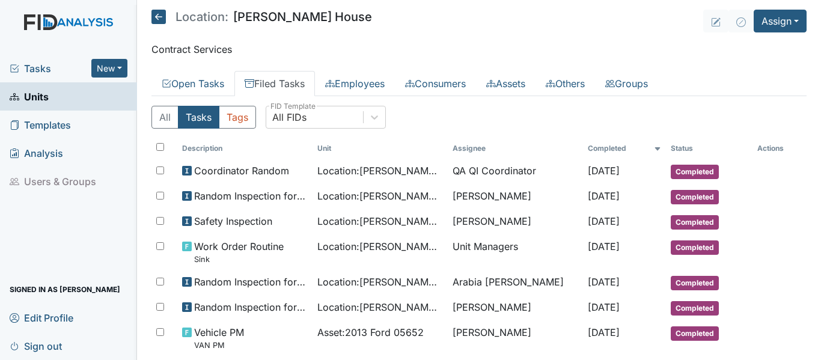
click at [155, 14] on icon at bounding box center [159, 17] width 14 height 14
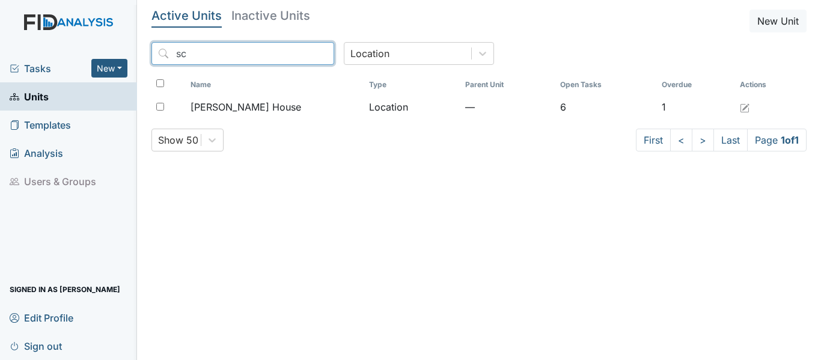
click at [300, 54] on input "sc" at bounding box center [243, 53] width 183 height 23
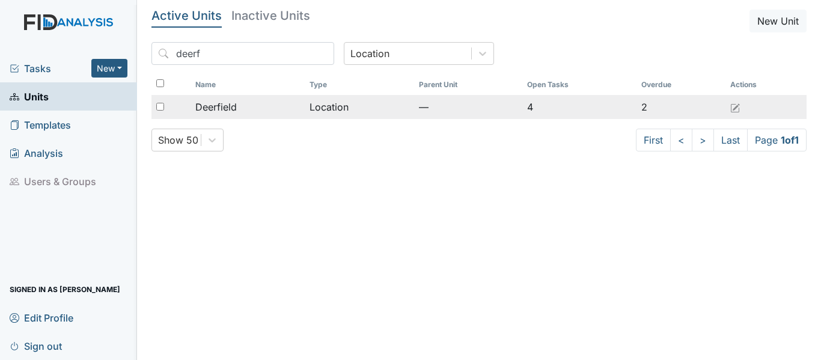
click at [216, 111] on span "Deerfield" at bounding box center [215, 107] width 41 height 14
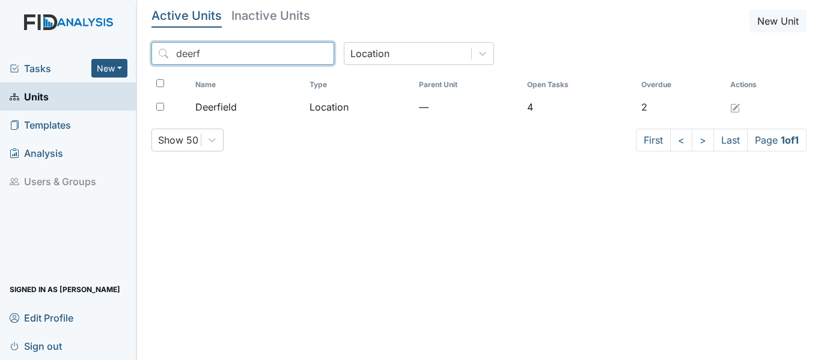
drag, startPoint x: 216, startPoint y: 49, endPoint x: 143, endPoint y: 43, distance: 73.6
click at [143, 43] on main "Active Units Inactive Units New Unit deerf Location Name Type Parent Unit Open …" at bounding box center [479, 180] width 684 height 360
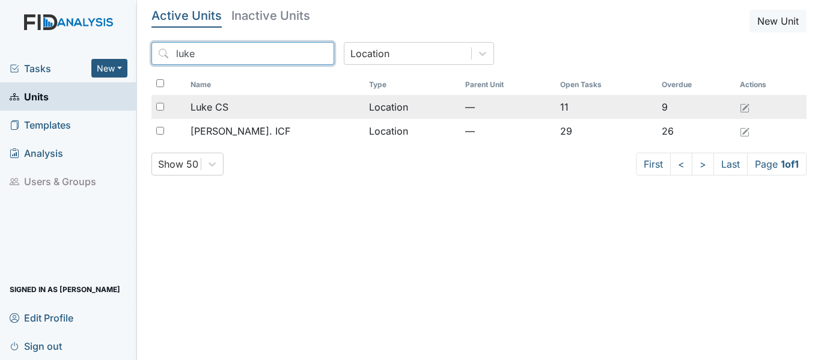
type input "luke"
click at [216, 109] on span "Luke CS" at bounding box center [210, 107] width 38 height 14
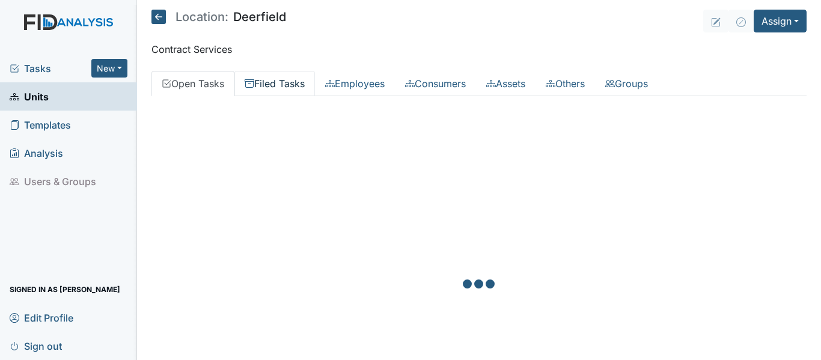
click at [284, 86] on link "Filed Tasks" at bounding box center [274, 83] width 81 height 25
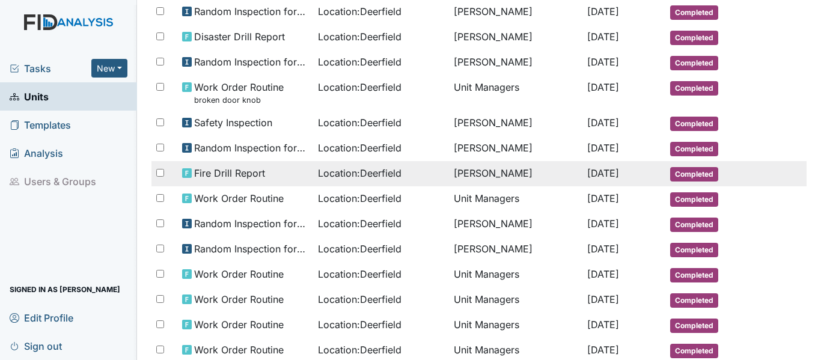
scroll to position [180, 0]
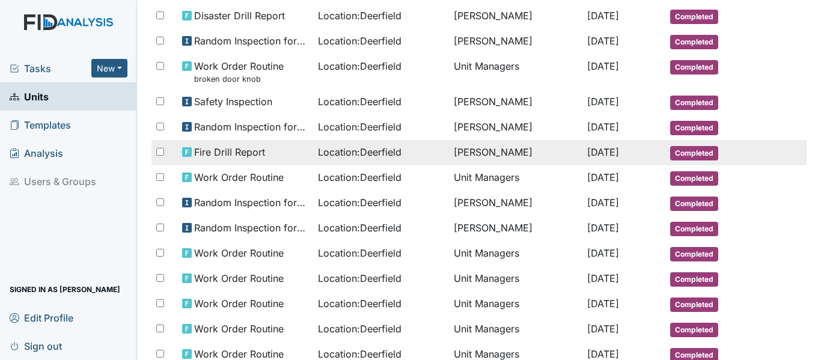
click at [262, 153] on span "Fire Drill Report" at bounding box center [229, 152] width 71 height 14
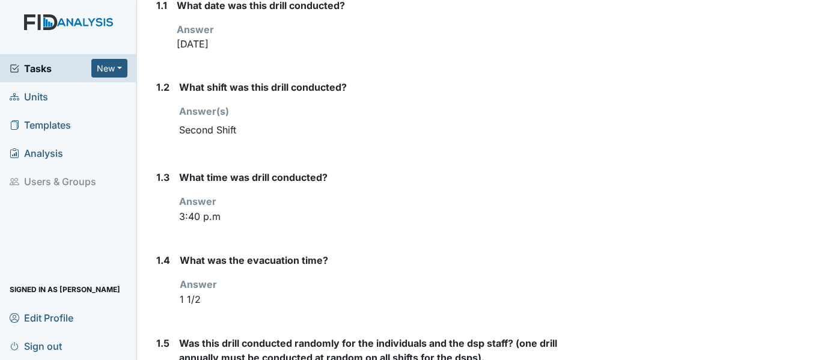
scroll to position [180, 0]
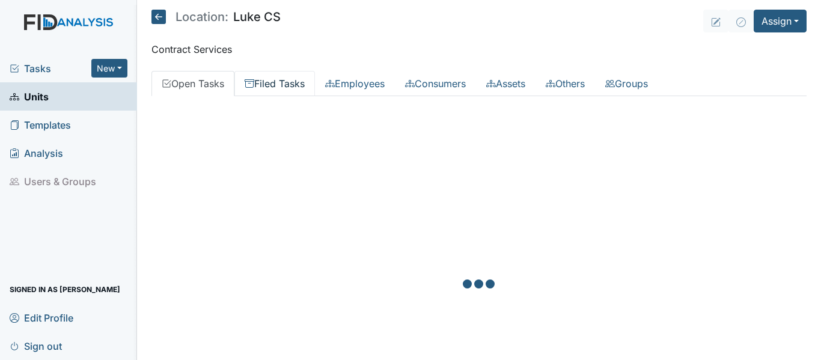
click at [284, 79] on link "Filed Tasks" at bounding box center [274, 83] width 81 height 25
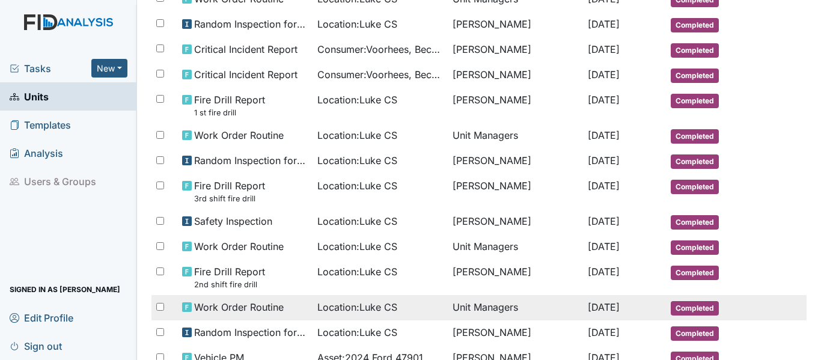
scroll to position [361, 0]
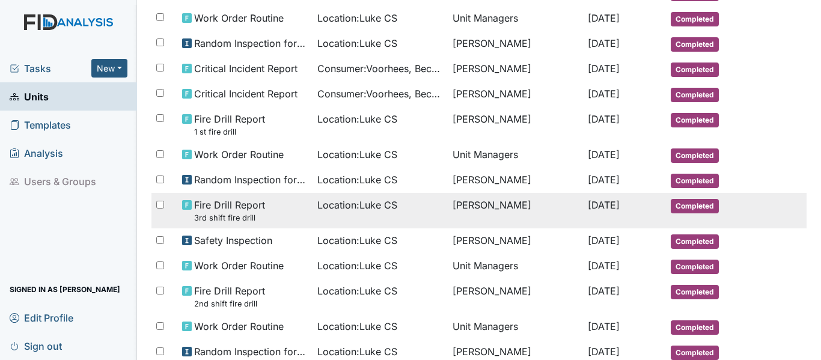
click at [228, 207] on span "Fire Drill Report 3rd shift fire drill" at bounding box center [229, 211] width 71 height 26
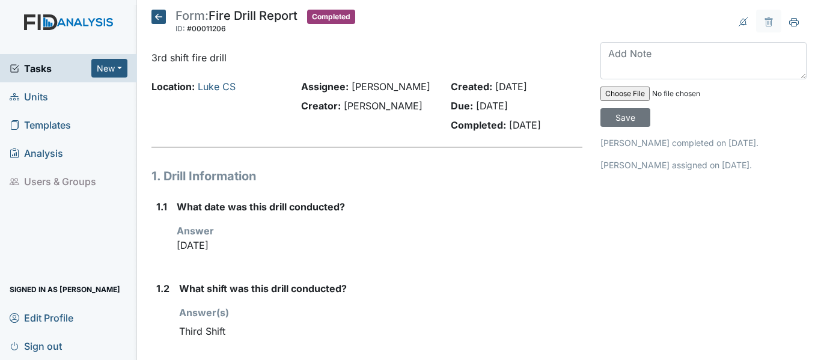
click at [156, 18] on icon at bounding box center [159, 17] width 14 height 14
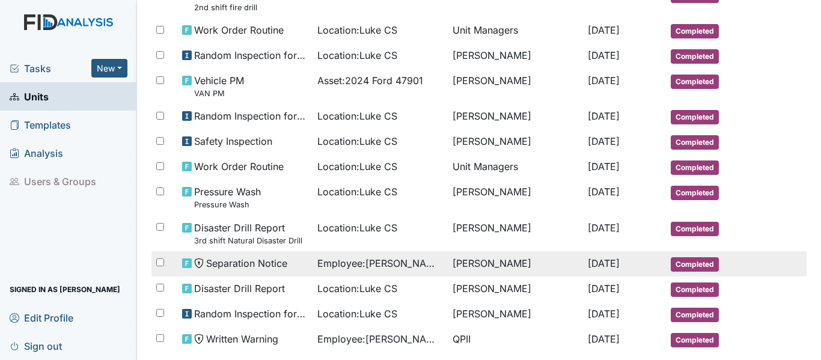
scroll to position [711, 0]
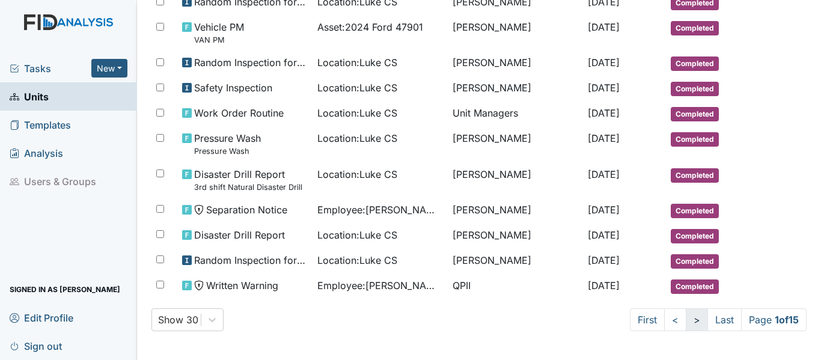
click at [693, 325] on link ">" at bounding box center [697, 319] width 22 height 23
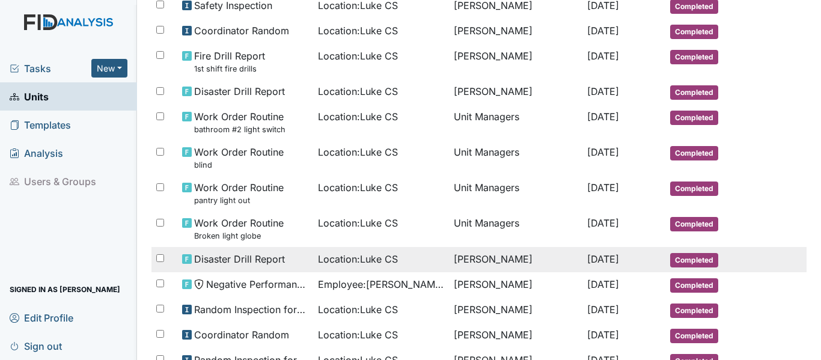
scroll to position [480, 0]
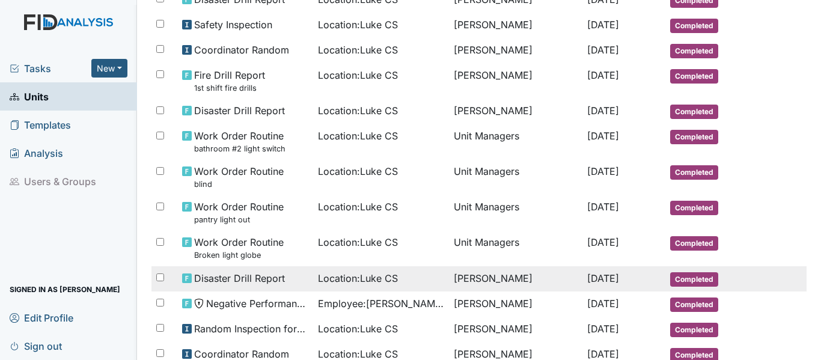
click at [227, 272] on span "Disaster Drill Report" at bounding box center [239, 278] width 91 height 14
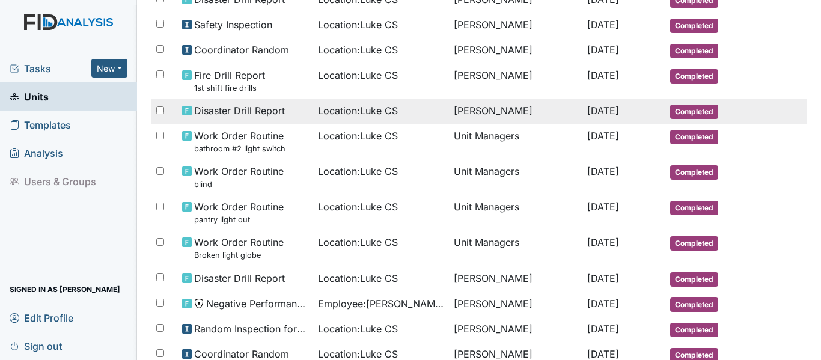
click at [237, 103] on span "Disaster Drill Report" at bounding box center [239, 110] width 91 height 14
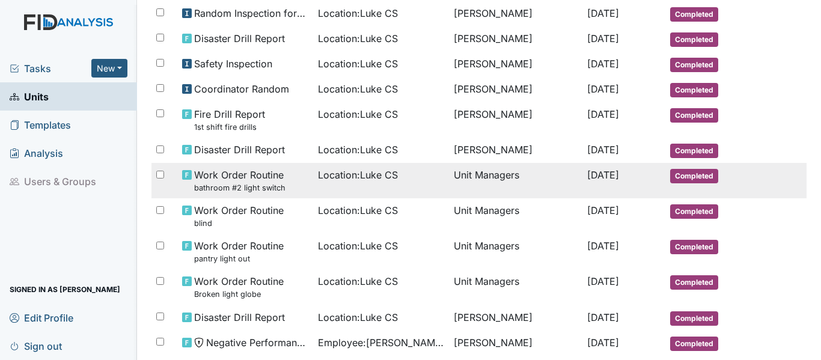
scroll to position [420, 0]
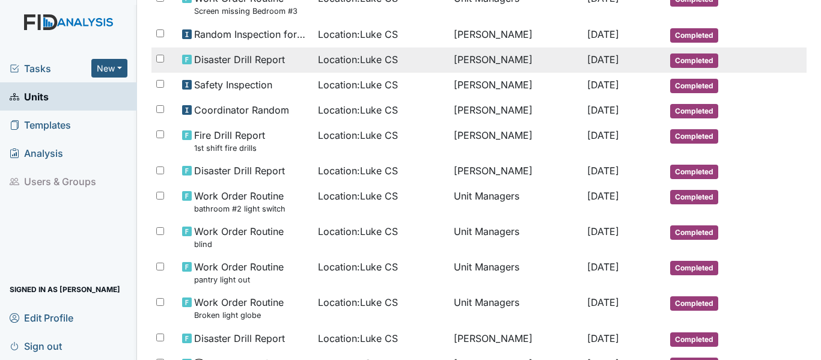
click at [246, 60] on span "Disaster Drill Report" at bounding box center [239, 59] width 91 height 14
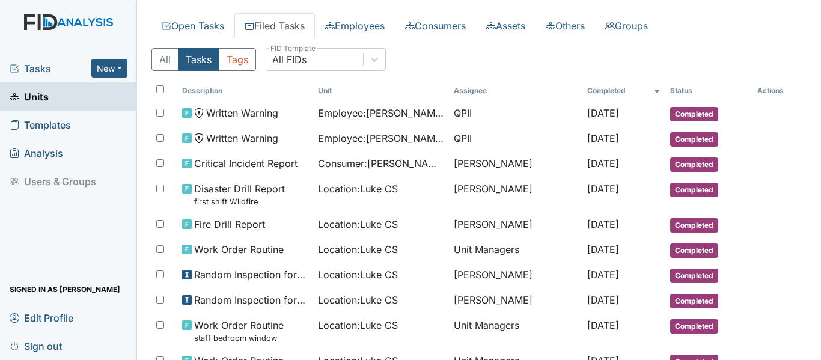
scroll to position [0, 0]
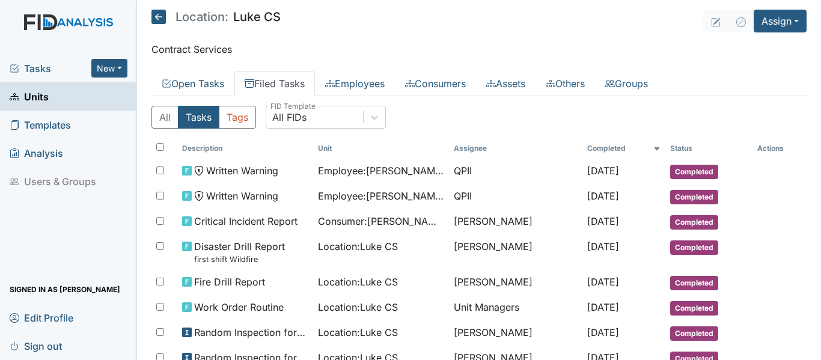
click at [158, 9] on main "Location: Luke CS Assign Assign Form Assign Inspection Assign Document Assign B…" at bounding box center [479, 180] width 684 height 360
click at [158, 18] on icon at bounding box center [159, 17] width 14 height 14
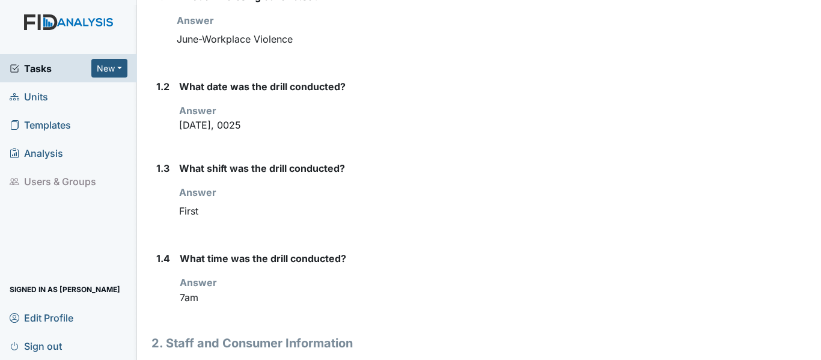
scroll to position [240, 0]
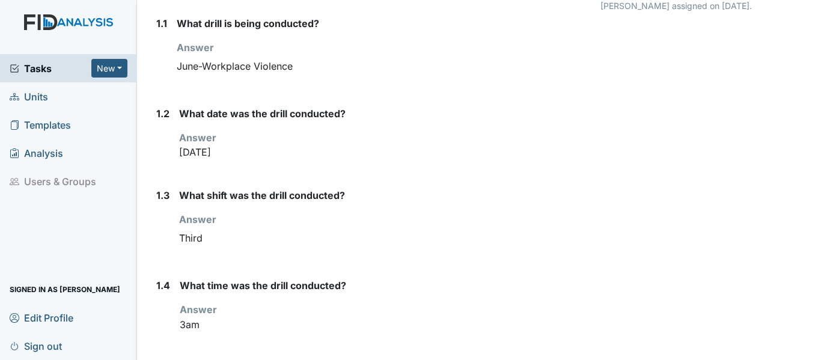
scroll to position [180, 0]
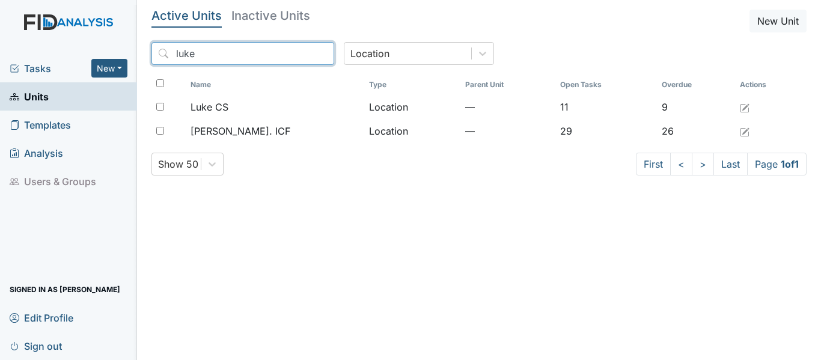
drag, startPoint x: 196, startPoint y: 53, endPoint x: 158, endPoint y: 52, distance: 38.5
click at [158, 52] on input "luke" at bounding box center [243, 53] width 183 height 23
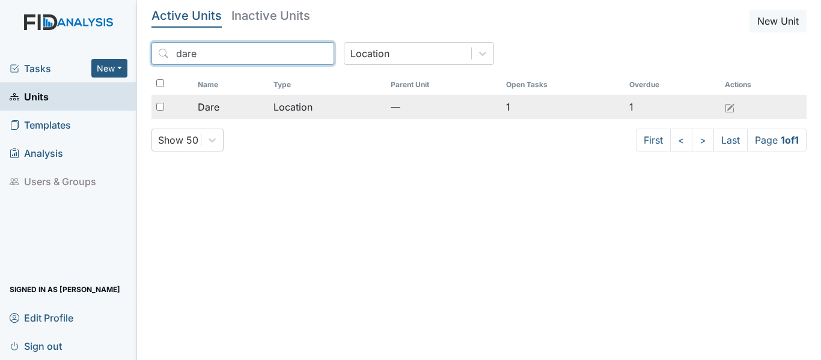
type input "dare"
click at [237, 105] on div "Dare" at bounding box center [231, 107] width 66 height 14
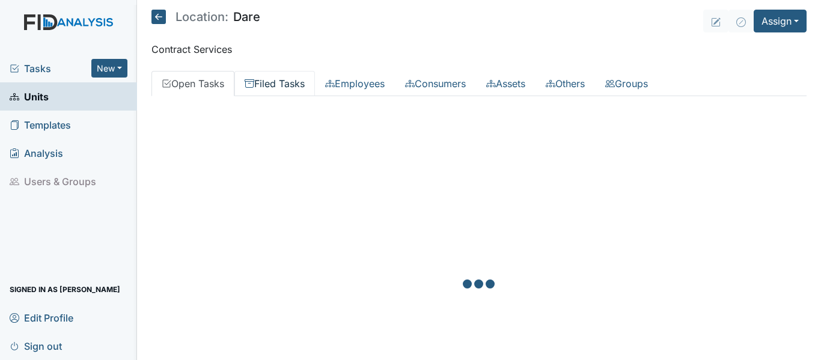
drag, startPoint x: 262, startPoint y: 81, endPoint x: 284, endPoint y: 97, distance: 27.5
click at [262, 81] on link "Filed Tasks" at bounding box center [274, 83] width 81 height 25
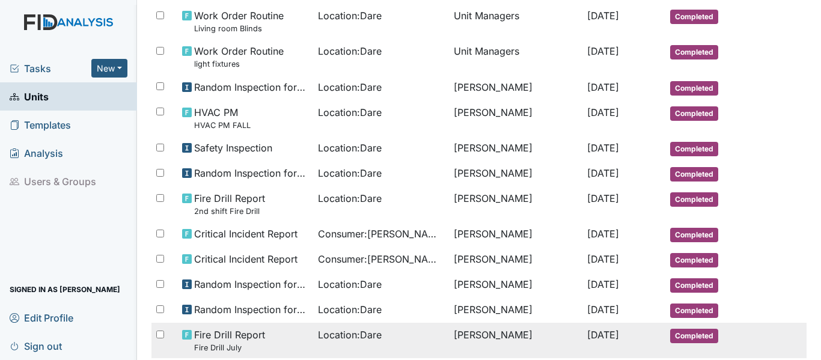
scroll to position [301, 0]
